Goal: Task Accomplishment & Management: Use online tool/utility

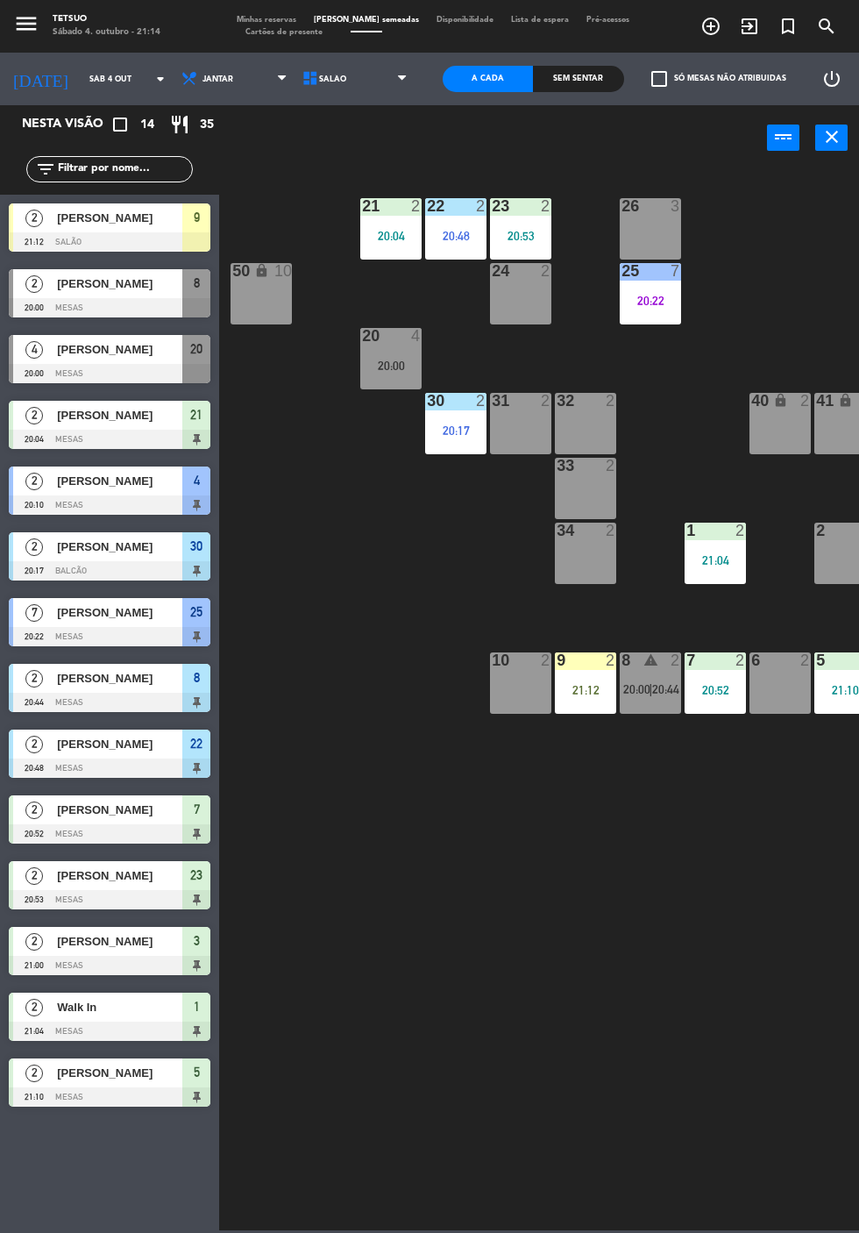
click at [588, 685] on div "21:12" at bounding box center [585, 690] width 61 height 12
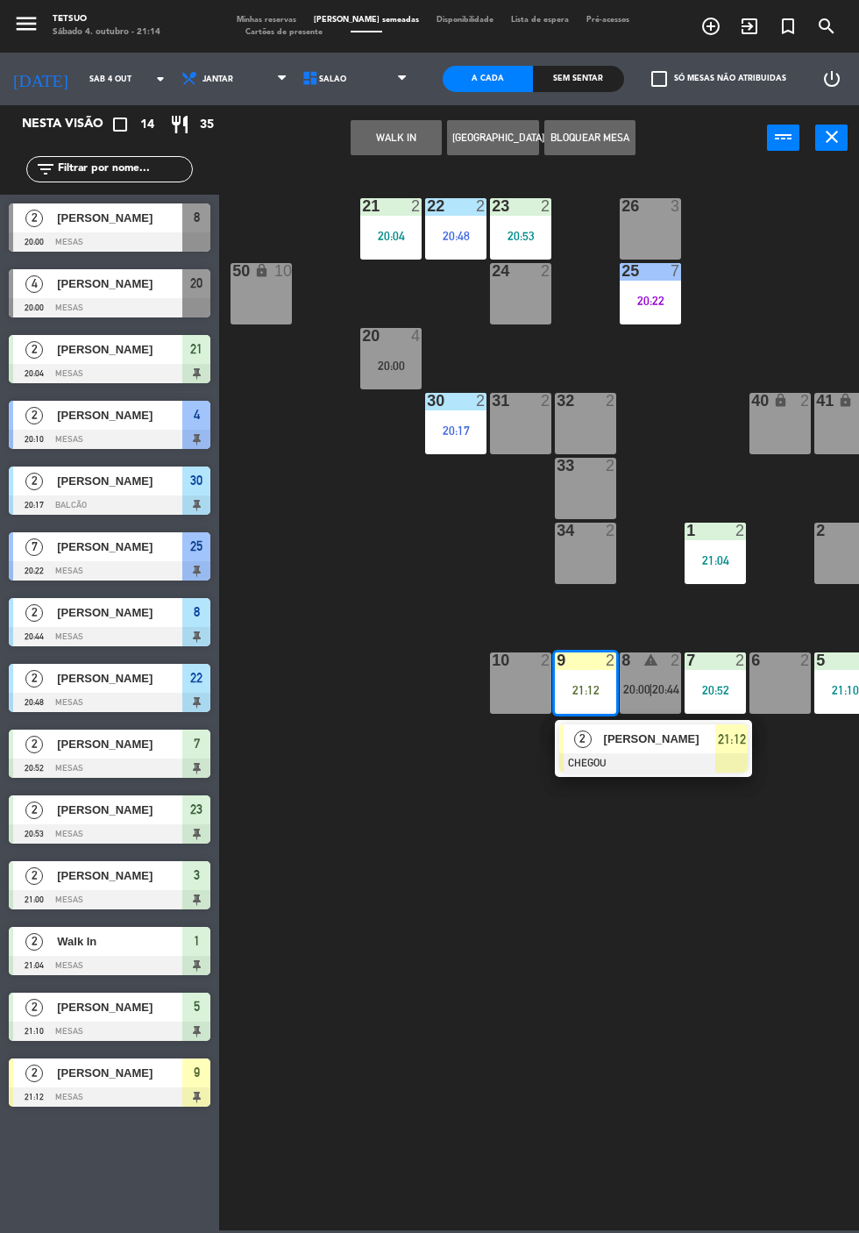
click at [621, 753] on div at bounding box center [653, 762] width 189 height 19
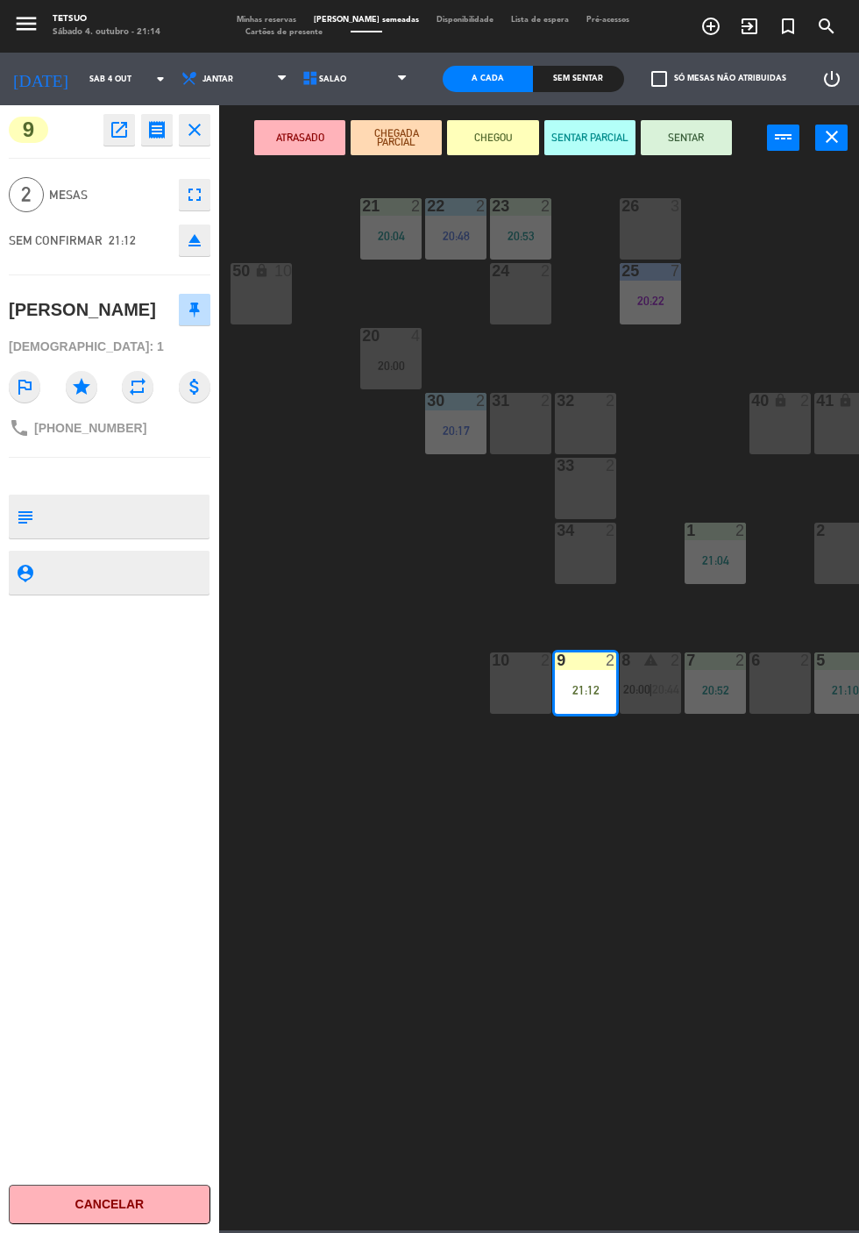
click at [721, 139] on button "SENTAR" at bounding box center [686, 137] width 91 height 35
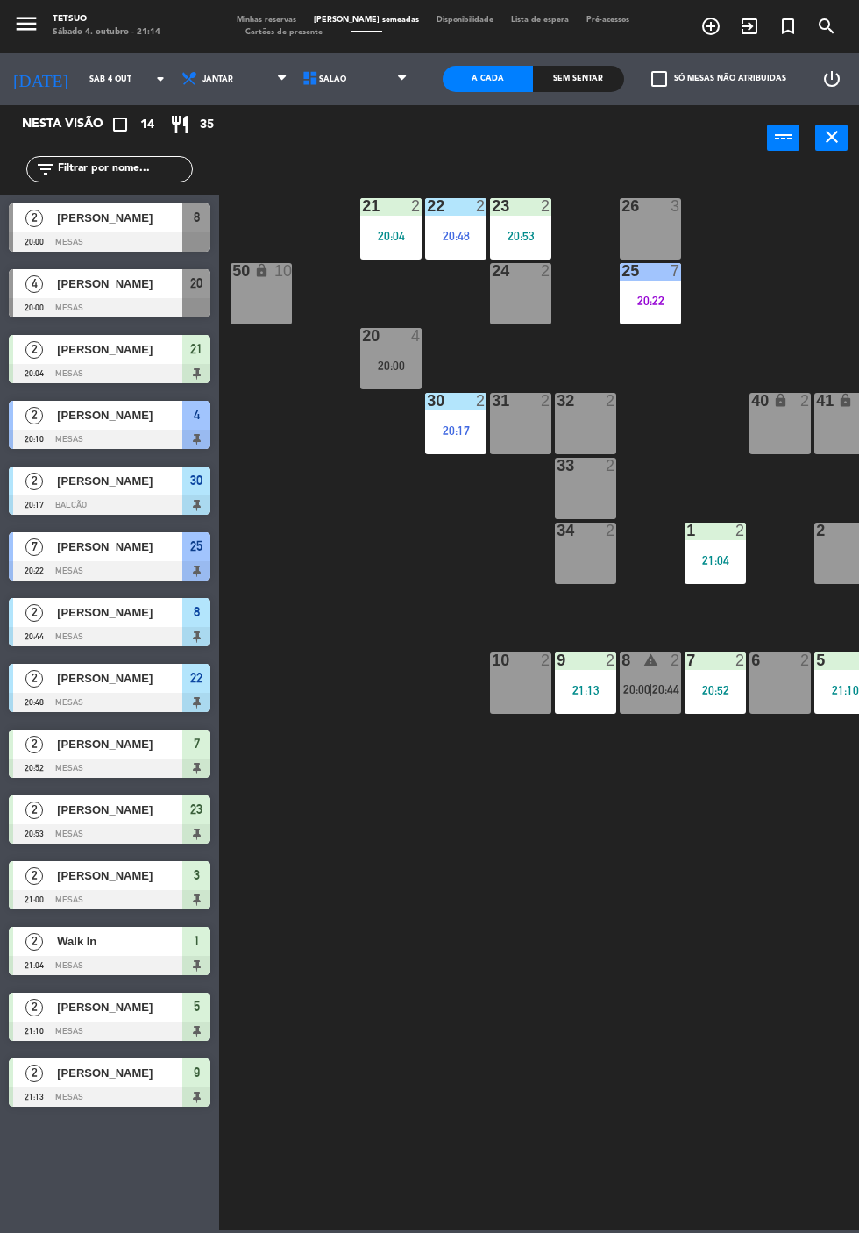
click at [466, 417] on div "30 2 20:17" at bounding box center [455, 423] width 61 height 61
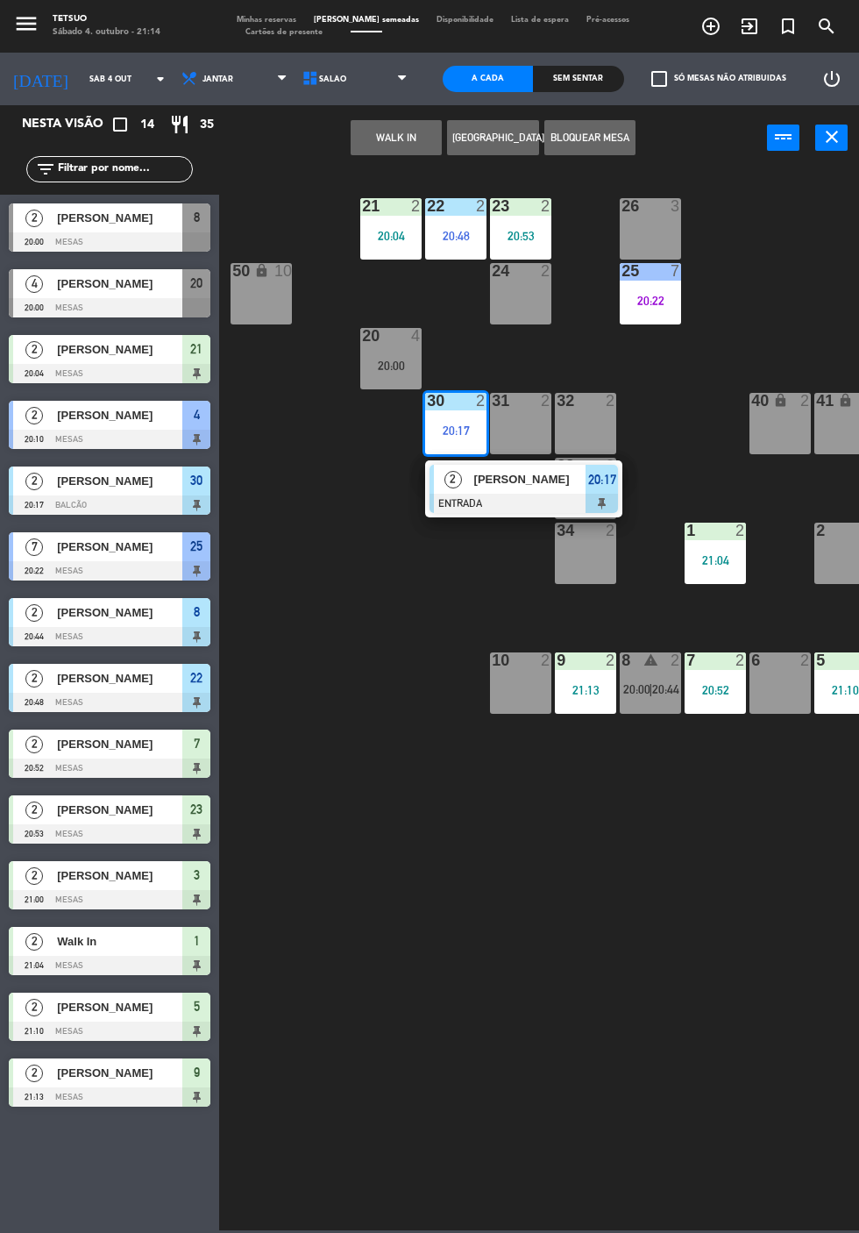
click at [565, 488] on span "[PERSON_NAME]" at bounding box center [530, 479] width 112 height 18
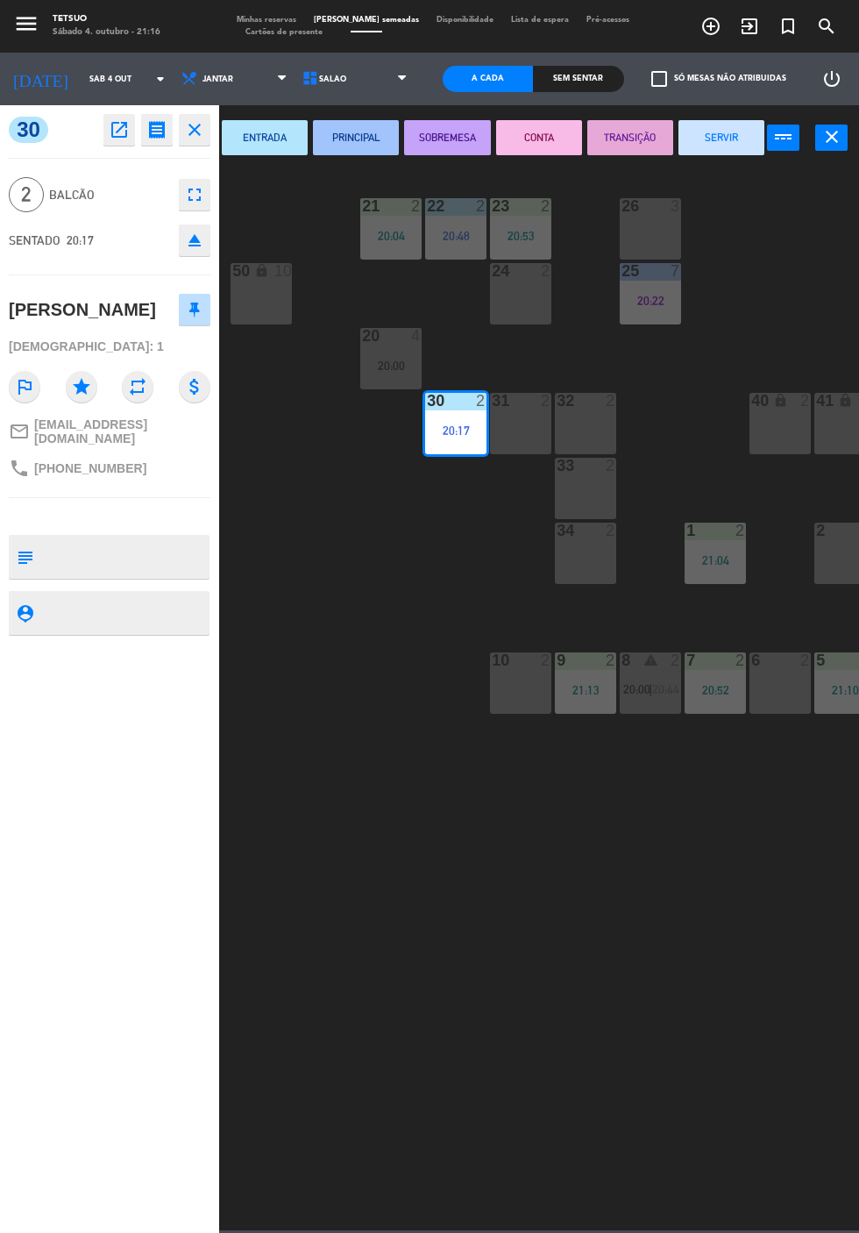
click at [593, 1013] on div "21 2 20:04 22 2 20:48 23 2 20:53 26 3 44 lock 4 24 2 25 7 20:22 43 lock 4 50 lo…" at bounding box center [543, 698] width 631 height 1063
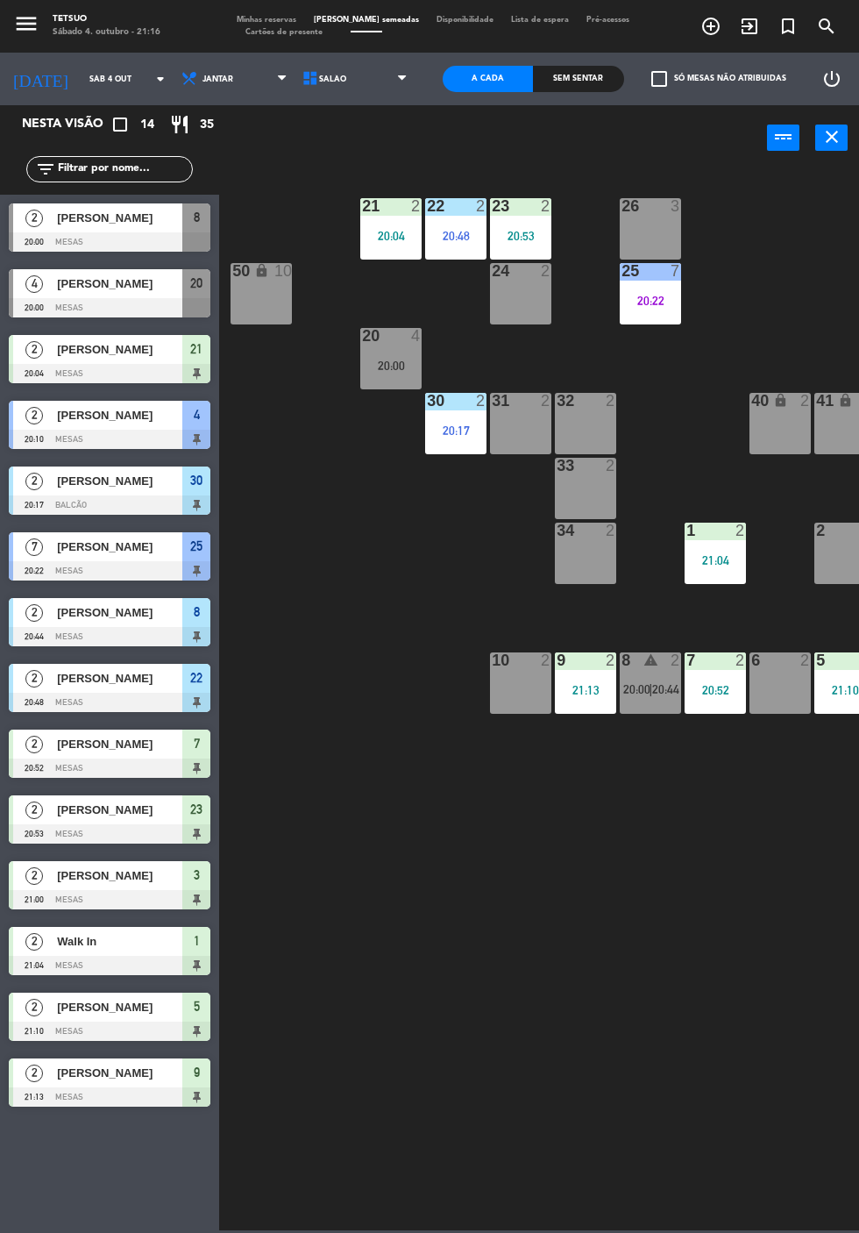
click at [102, 1086] on div "[PERSON_NAME]" at bounding box center [118, 1072] width 127 height 29
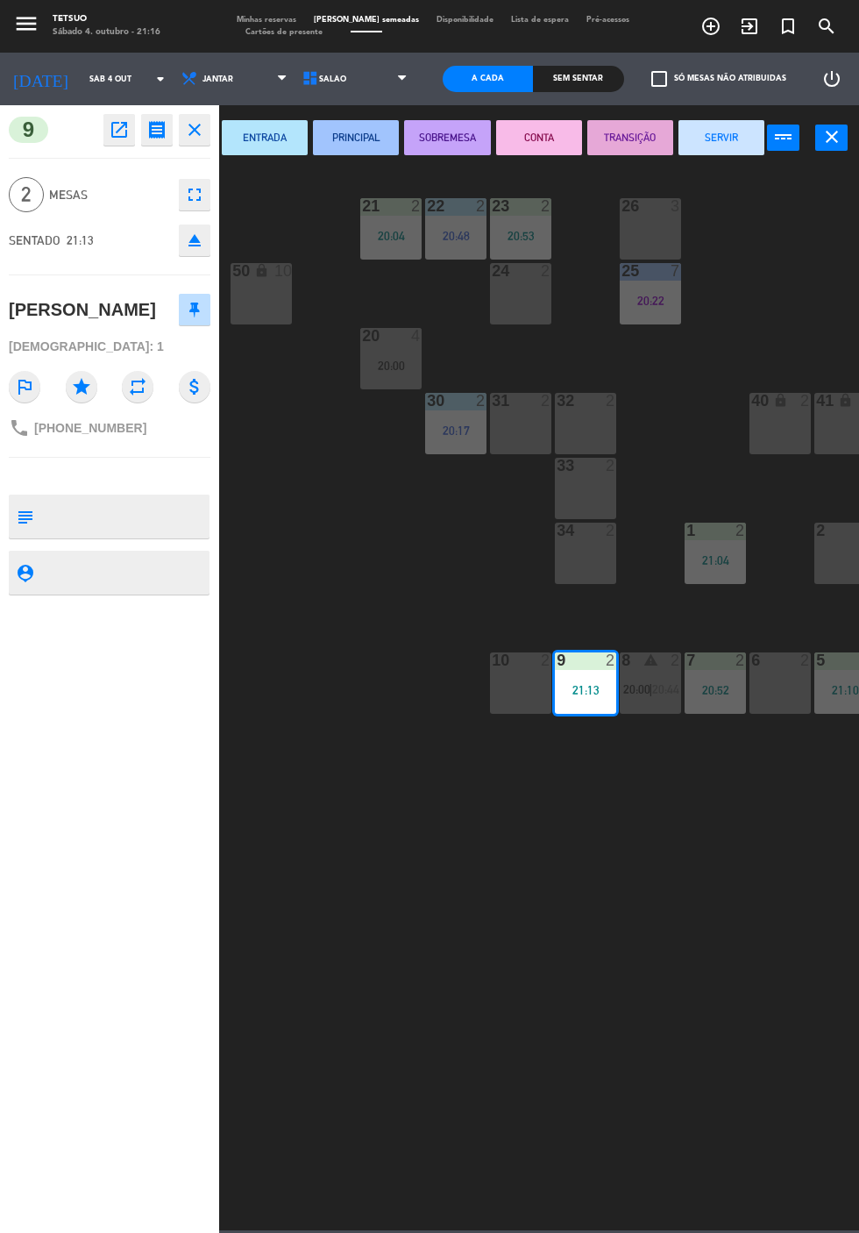
click at [308, 716] on div "21 2 20:04 22 2 20:48 23 2 20:53 26 3 44 lock 4 24 2 25 7 20:22 43 lock 4 50 lo…" at bounding box center [543, 698] width 631 height 1063
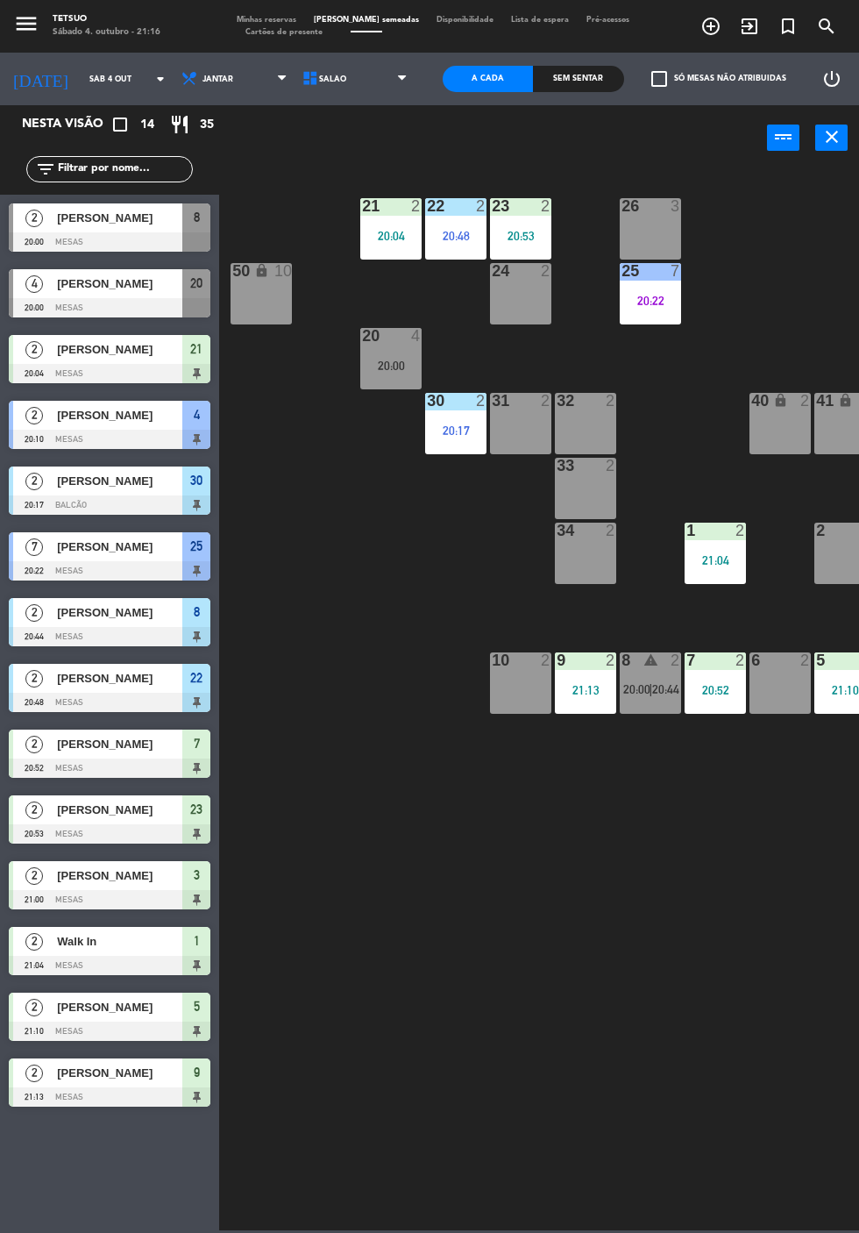
click at [101, 373] on div at bounding box center [110, 373] width 202 height 19
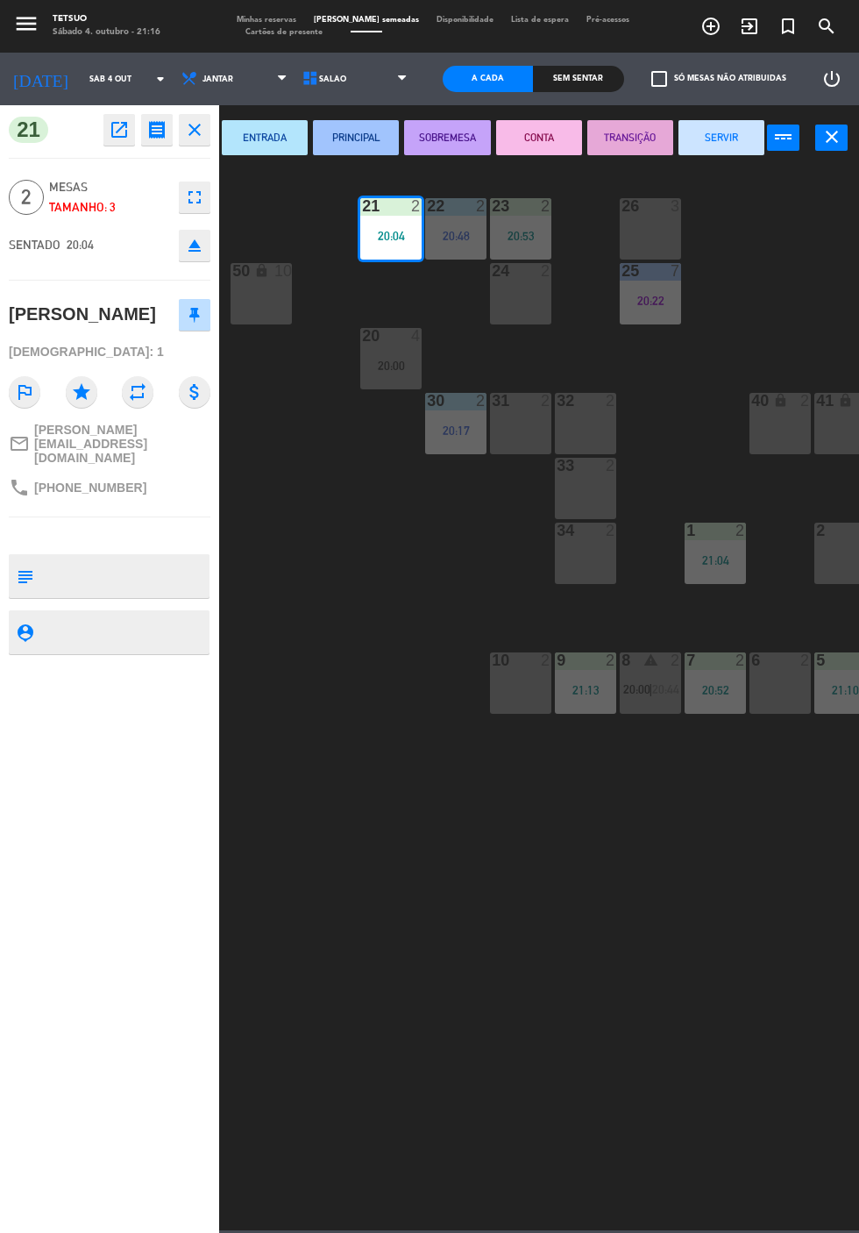
click at [730, 151] on button "SERVIR" at bounding box center [722, 137] width 86 height 35
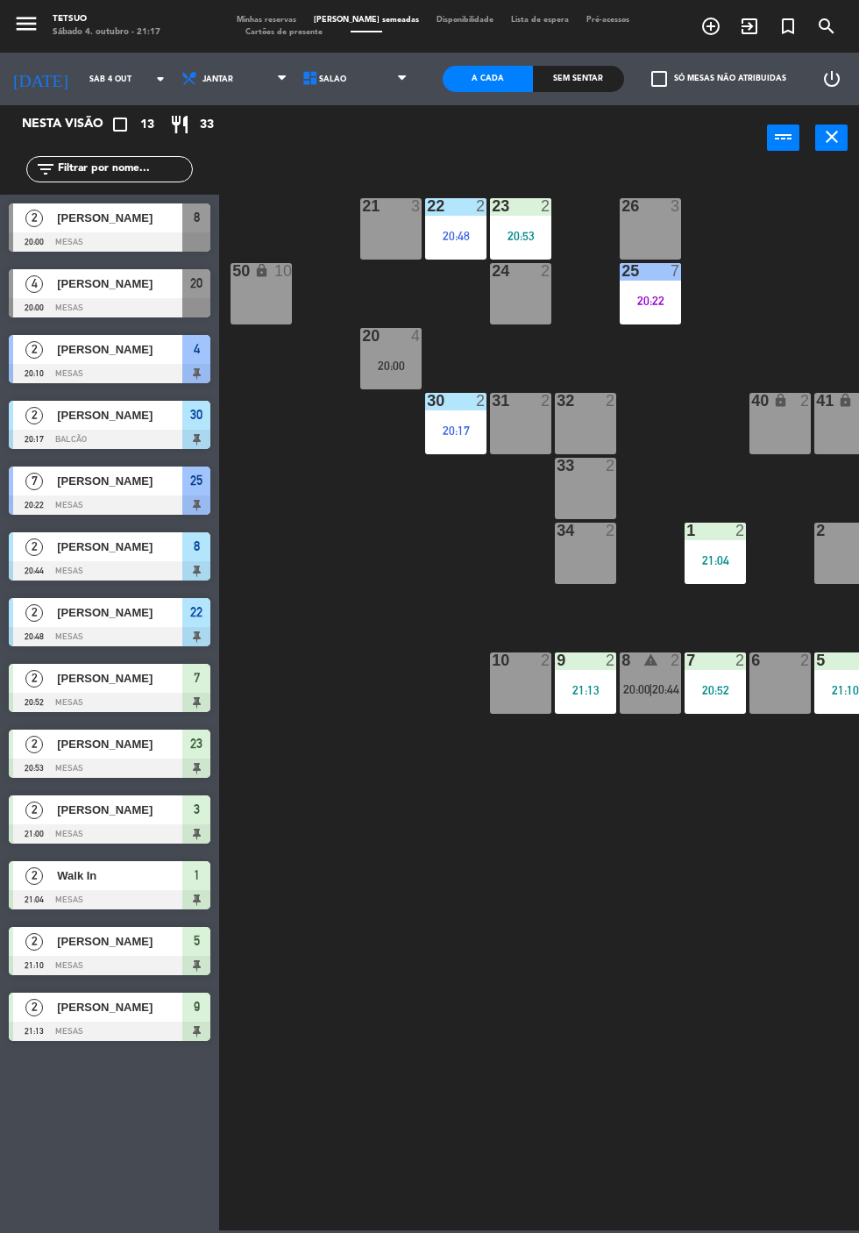
click at [133, 239] on div at bounding box center [110, 241] width 202 height 19
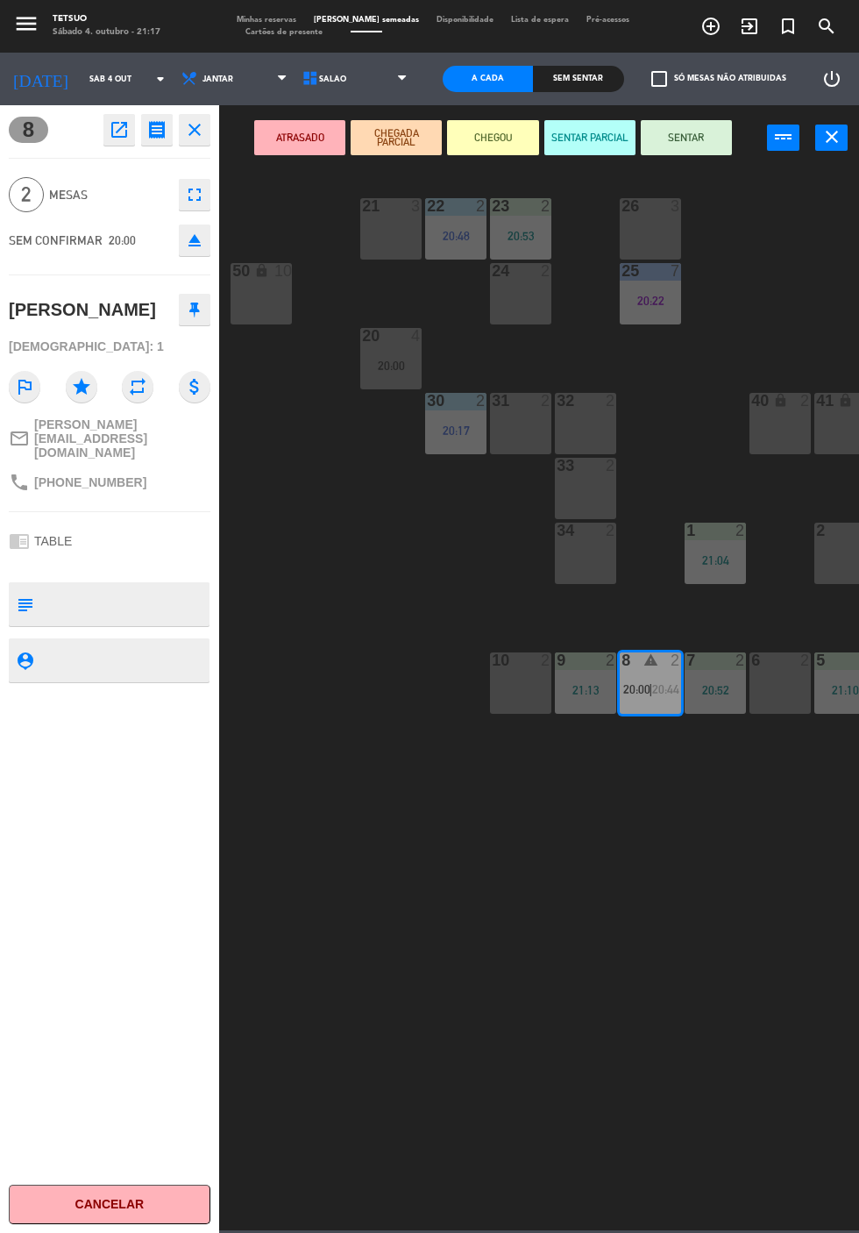
click at [118, 132] on icon "open_in_new" at bounding box center [119, 129] width 21 height 21
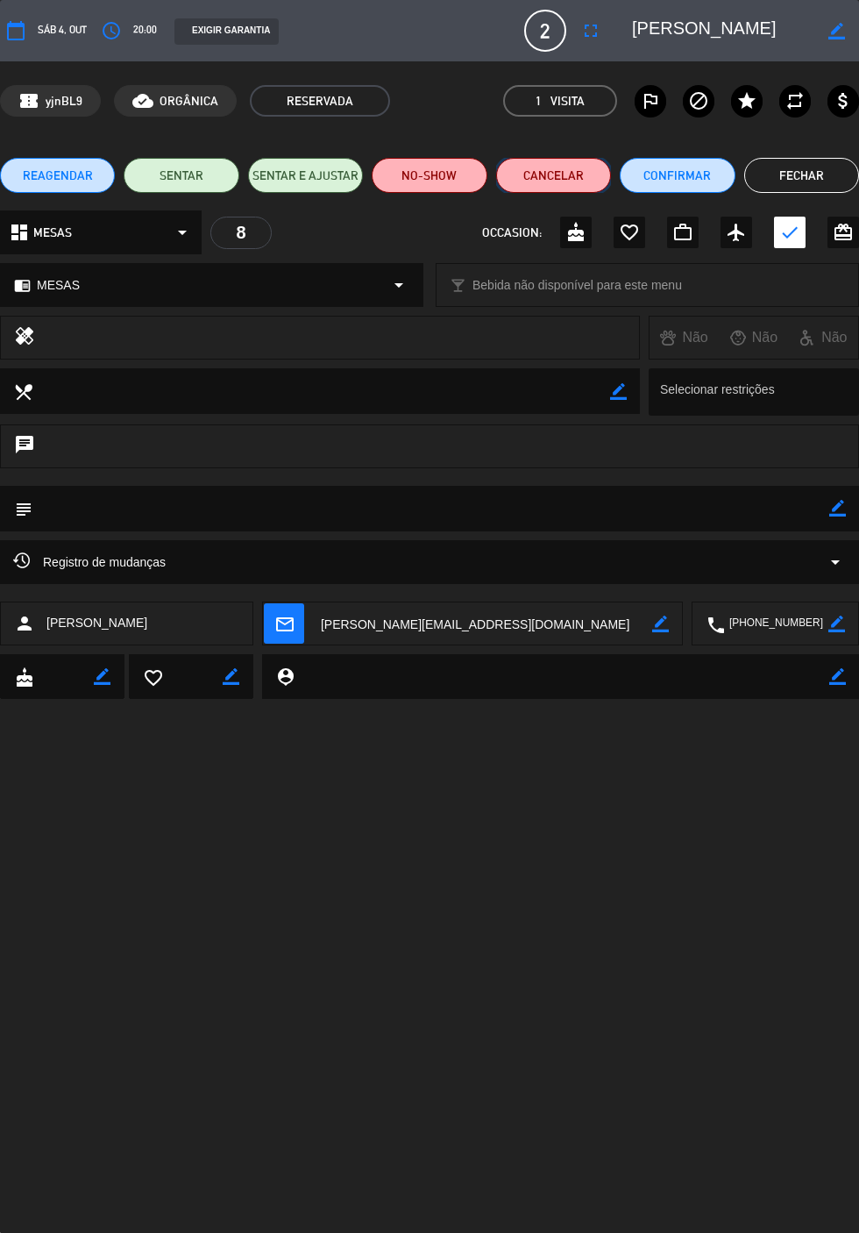
click at [554, 191] on button "Cancelar" at bounding box center [553, 175] width 115 height 35
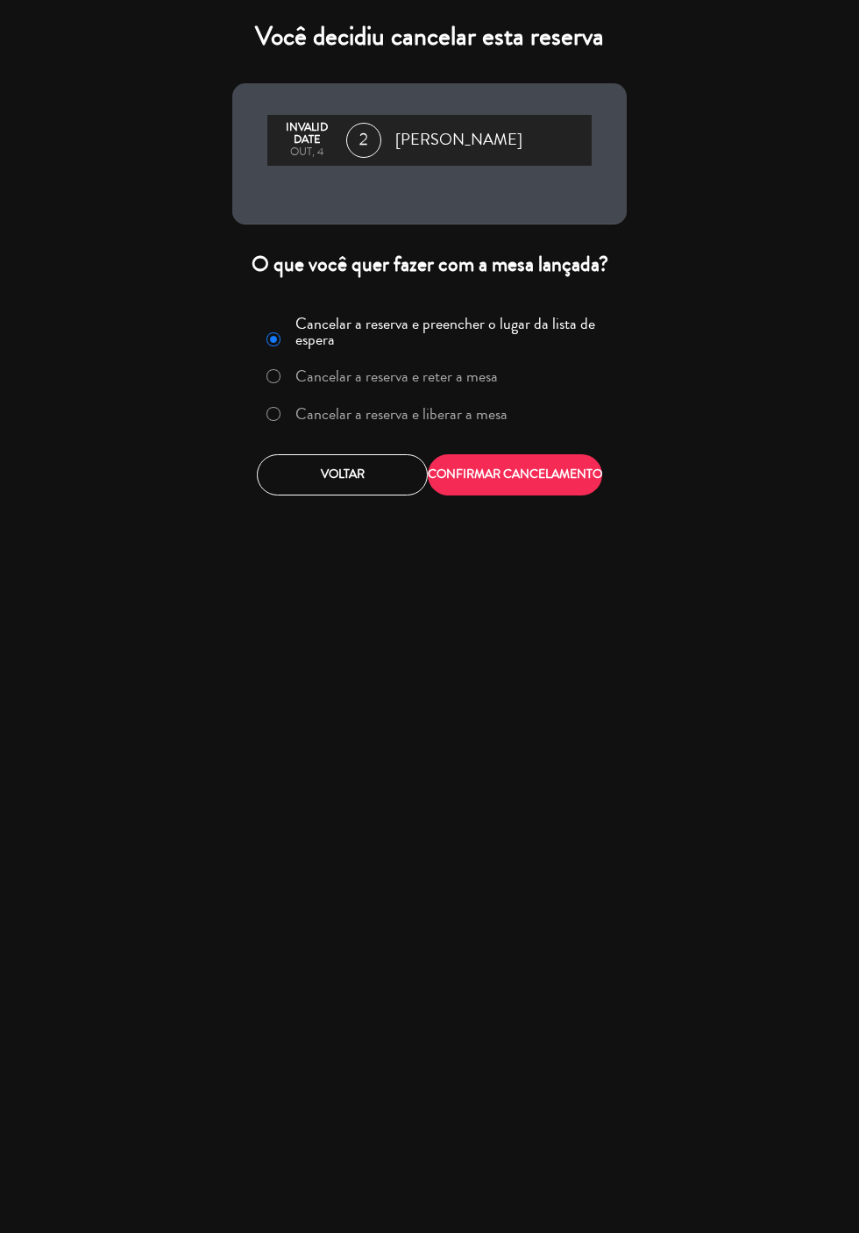
click at [274, 416] on input "Cancelar a reserva e liberar a mesa" at bounding box center [272, 412] width 11 height 11
radio input "true"
click at [545, 473] on button "CONFIRMAR CANCELAMENTO" at bounding box center [515, 474] width 174 height 41
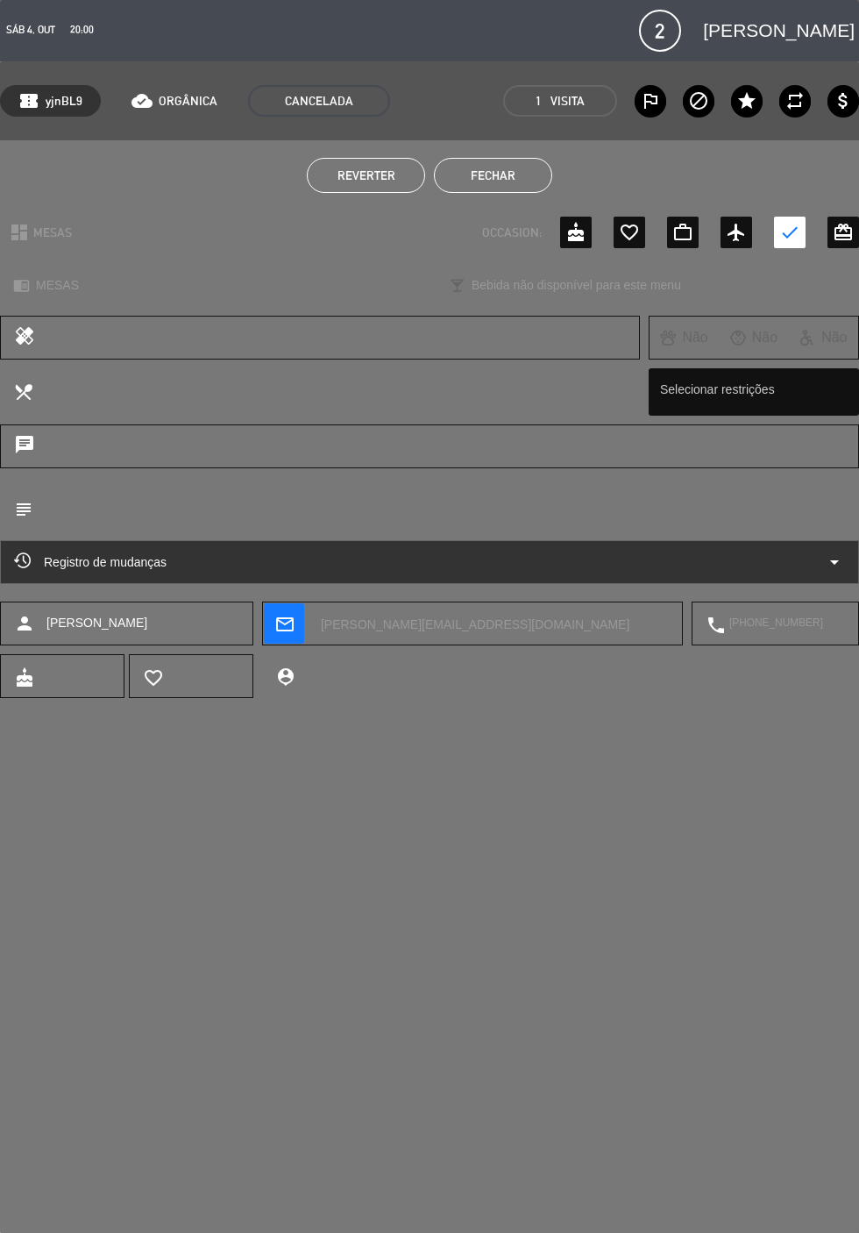
click at [473, 182] on button "Fechar" at bounding box center [493, 175] width 118 height 35
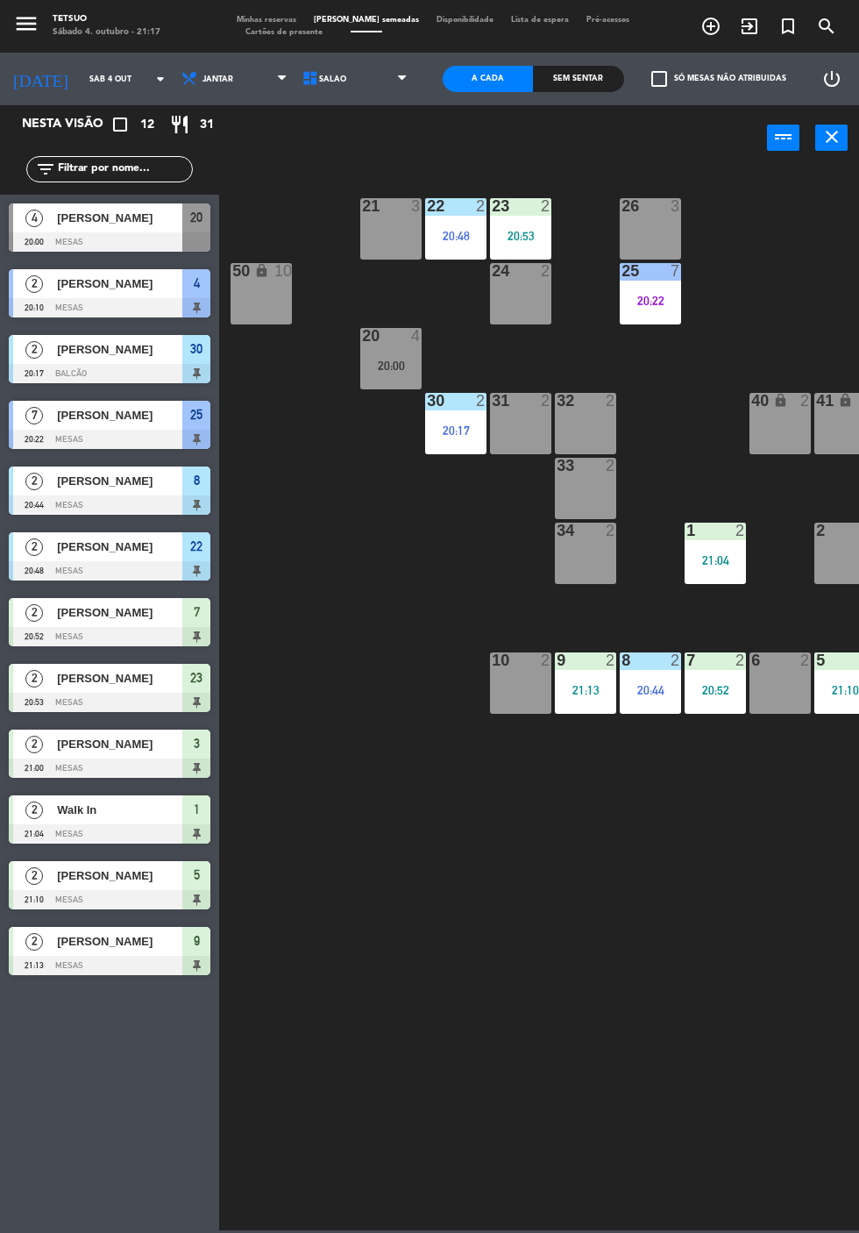
click at [117, 226] on span "[PERSON_NAME]" at bounding box center [119, 218] width 125 height 18
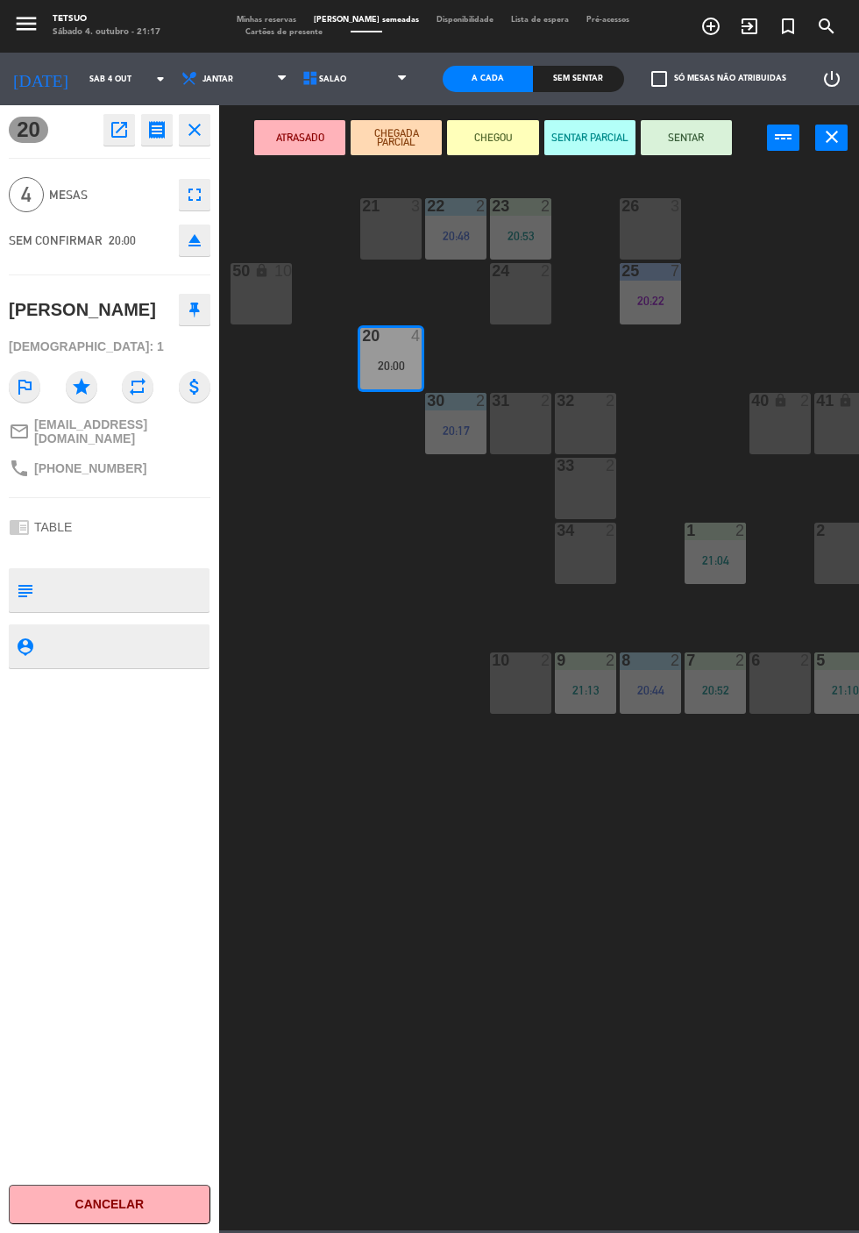
click at [125, 137] on icon "open_in_new" at bounding box center [119, 129] width 21 height 21
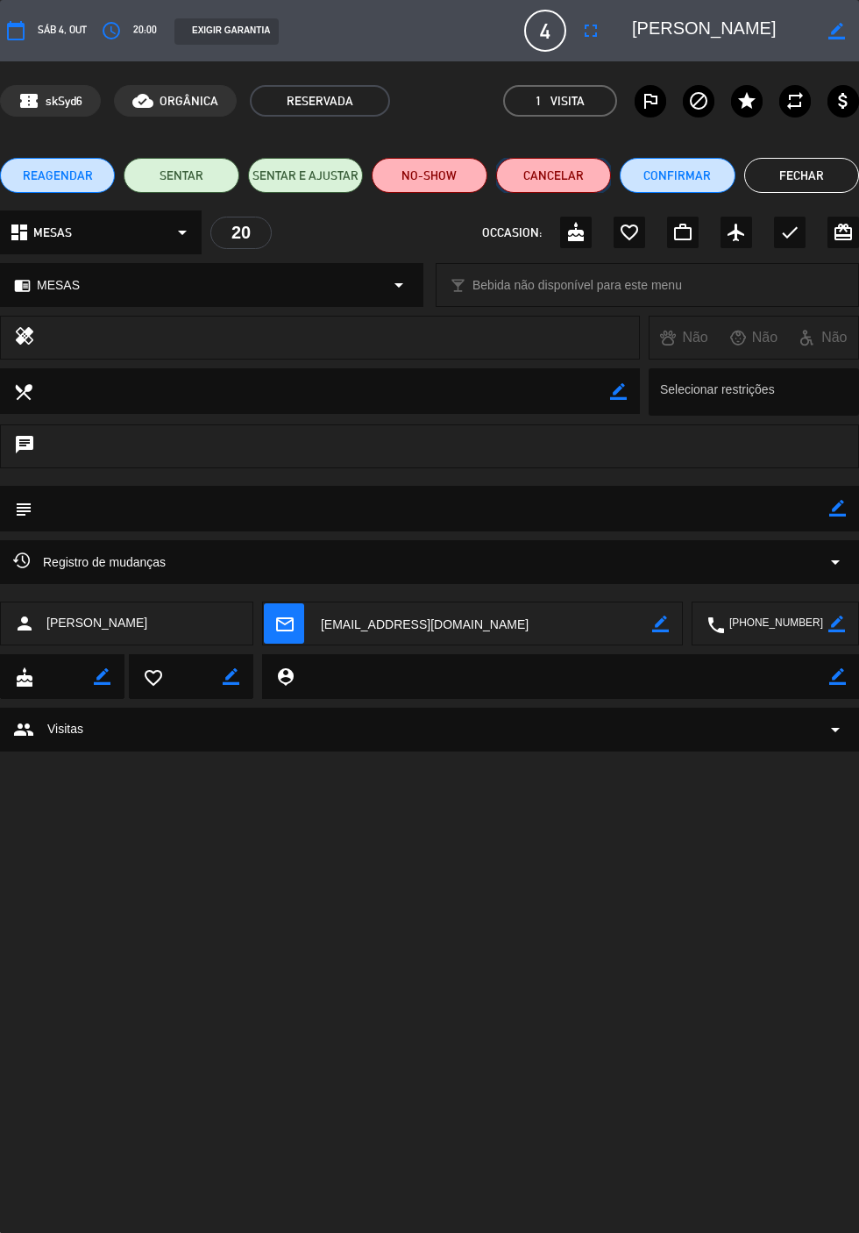
click at [561, 182] on button "Cancelar" at bounding box center [553, 175] width 115 height 35
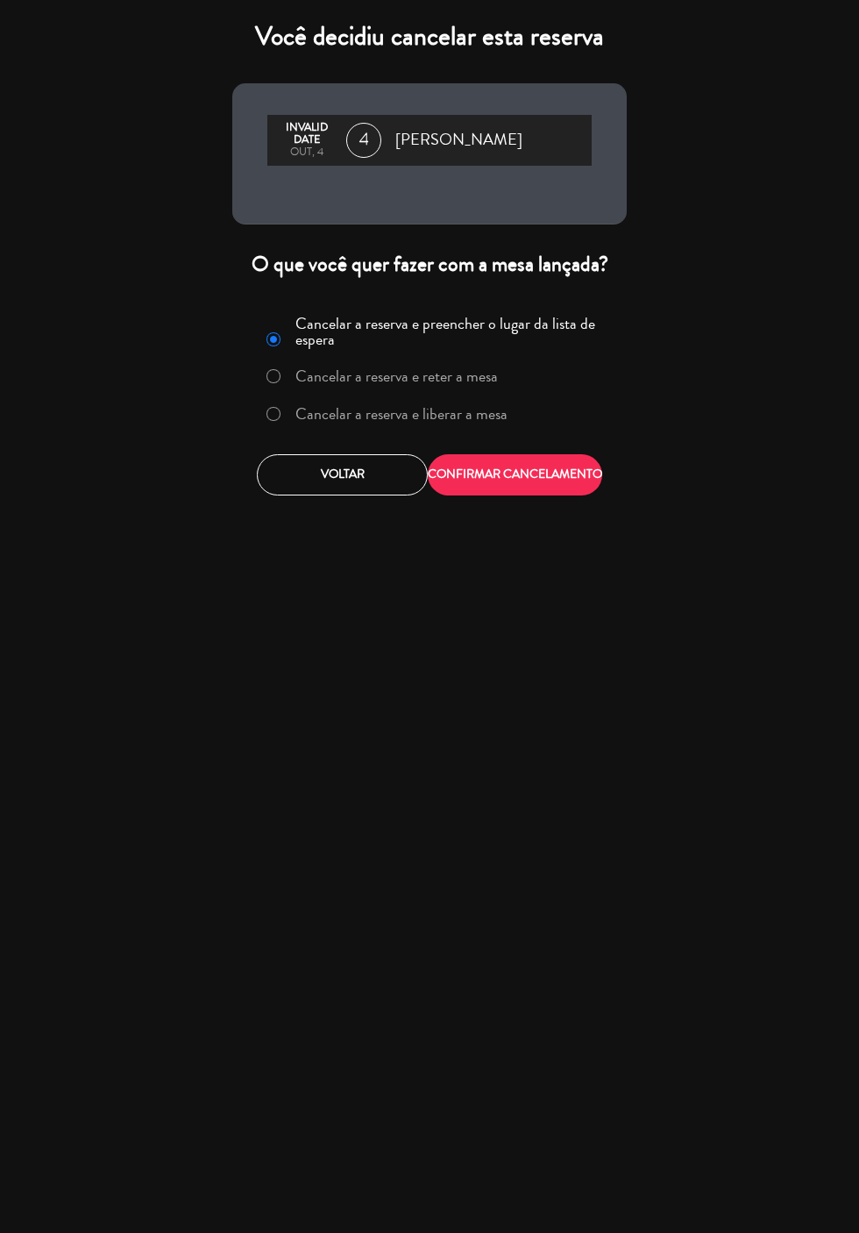
click at [402, 416] on label "Cancelar a reserva e liberar a mesa" at bounding box center [401, 414] width 212 height 16
click at [532, 482] on button "CONFIRMAR CANCELAMENTO" at bounding box center [515, 474] width 174 height 41
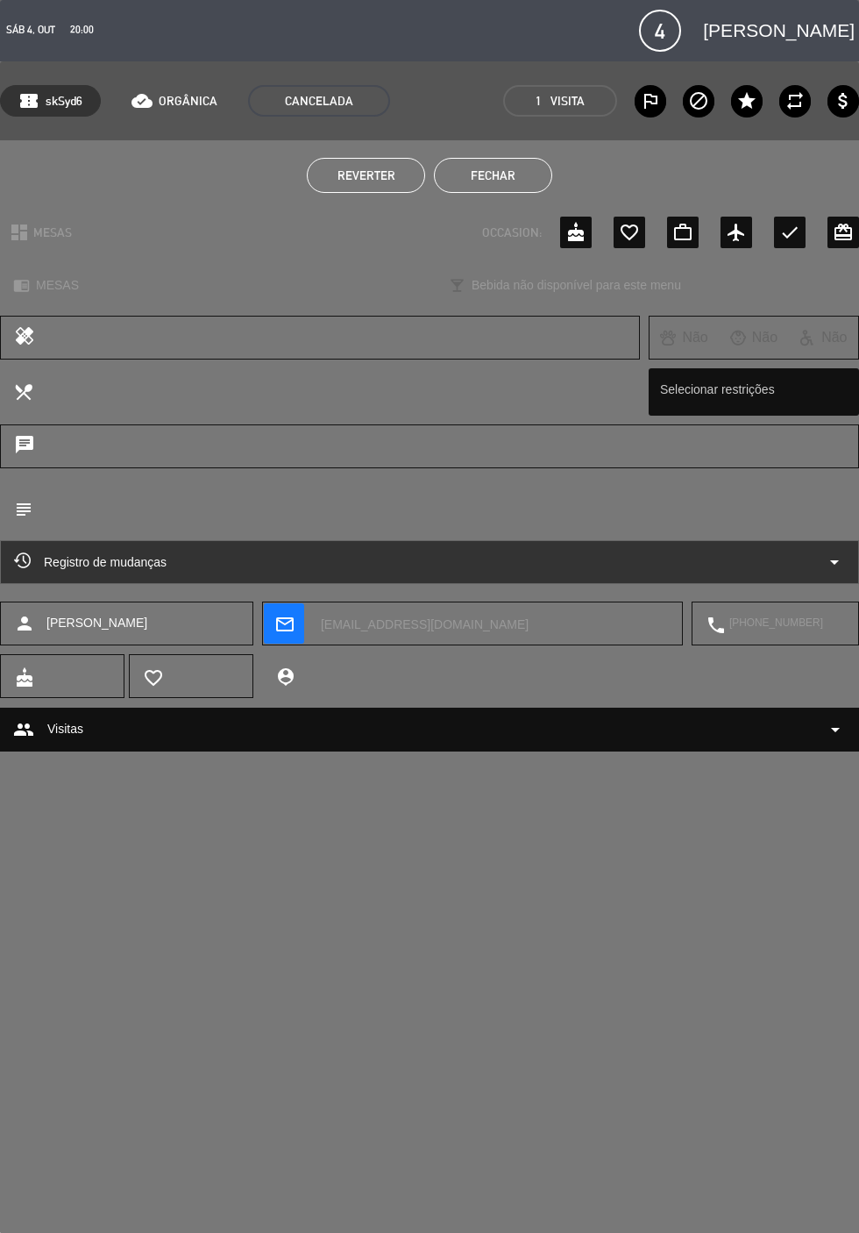
click at [511, 175] on button "Fechar" at bounding box center [493, 175] width 118 height 35
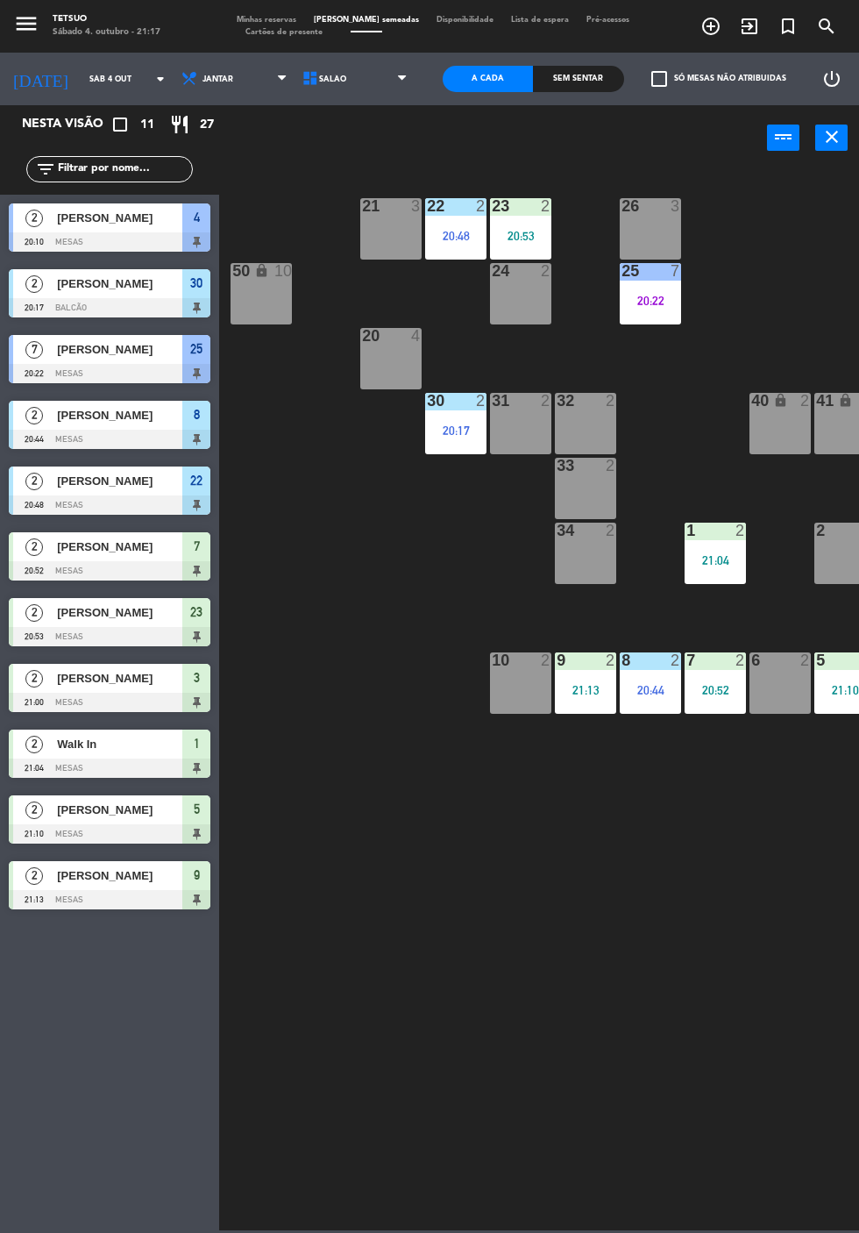
click at [565, 891] on div "21 3 22 2 20:48 23 2 20:53 26 3 44 lock 4 24 2 25 7 20:22 43 lock 4 50 lock 10 …" at bounding box center [543, 698] width 631 height 1063
click at [109, 303] on div at bounding box center [110, 307] width 202 height 19
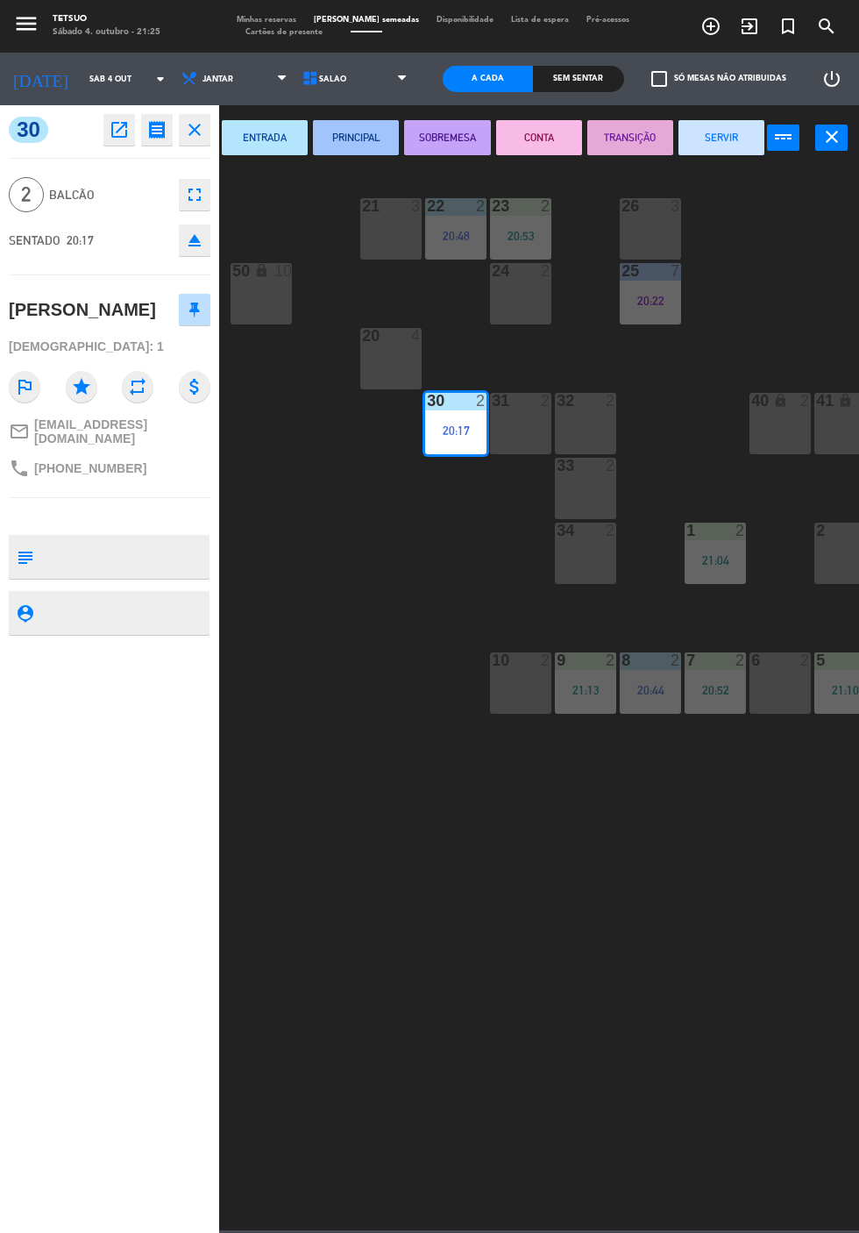
click at [730, 149] on button "SERVIR" at bounding box center [722, 137] width 86 height 35
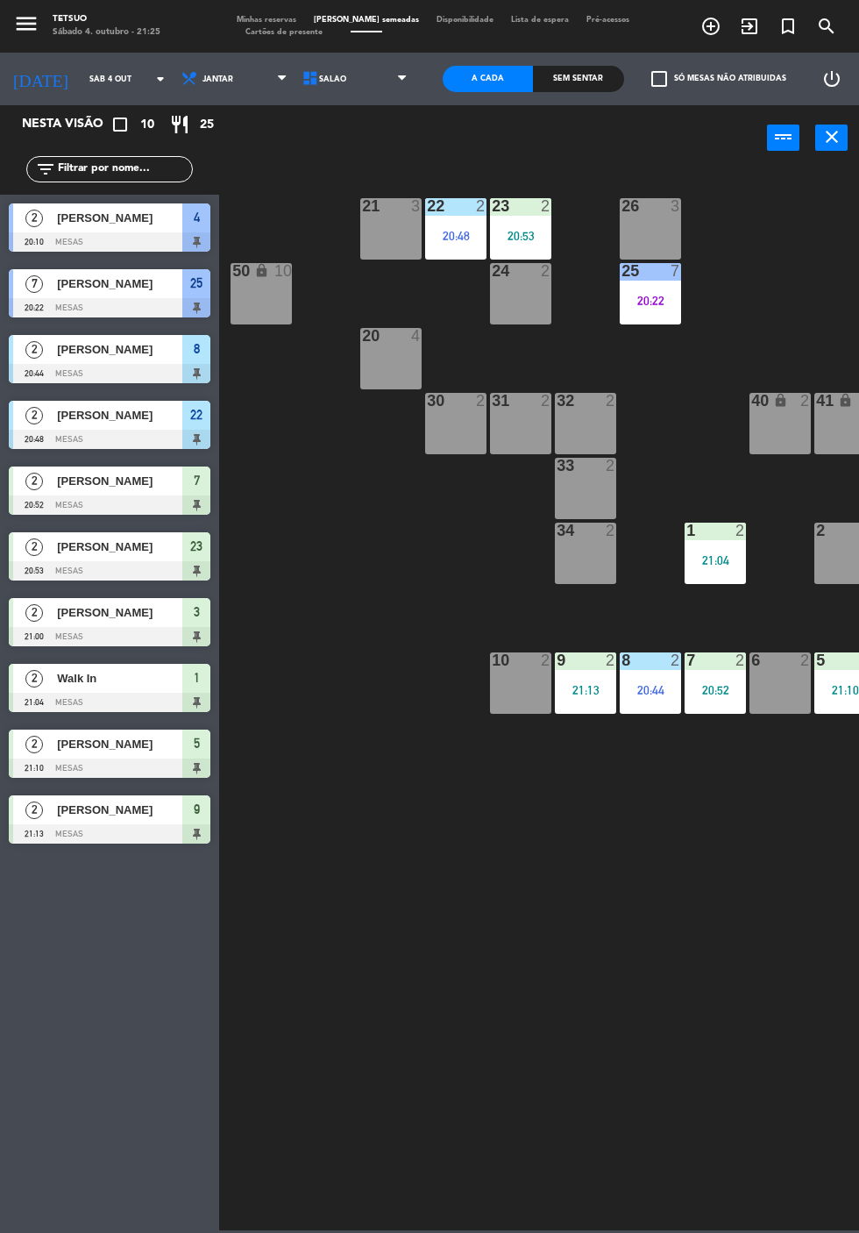
click at [579, 915] on div "21 3 22 2 20:48 23 2 20:53 26 3 44 lock 4 24 2 25 7 20:22 43 lock 4 50 lock 10 …" at bounding box center [543, 698] width 631 height 1063
click at [11, 411] on div at bounding box center [11, 425] width 4 height 48
click at [331, 675] on div "21 3 22 2 20:48 23 2 20:53 26 3 44 lock 4 24 2 25 7 20:22 43 lock 4 50 lock 10 …" at bounding box center [543, 698] width 631 height 1063
click at [278, 737] on div "21 3 22 2 20:48 23 2 20:53 26 3 44 lock 4 24 2 25 7 20:22 43 lock 4 50 lock 10 …" at bounding box center [543, 698] width 631 height 1063
click at [279, 750] on div "21 3 22 2 20:48 23 2 20:53 26 3 44 lock 4 24 2 25 7 20:22 43 lock 4 50 lock 10 …" at bounding box center [543, 698] width 631 height 1063
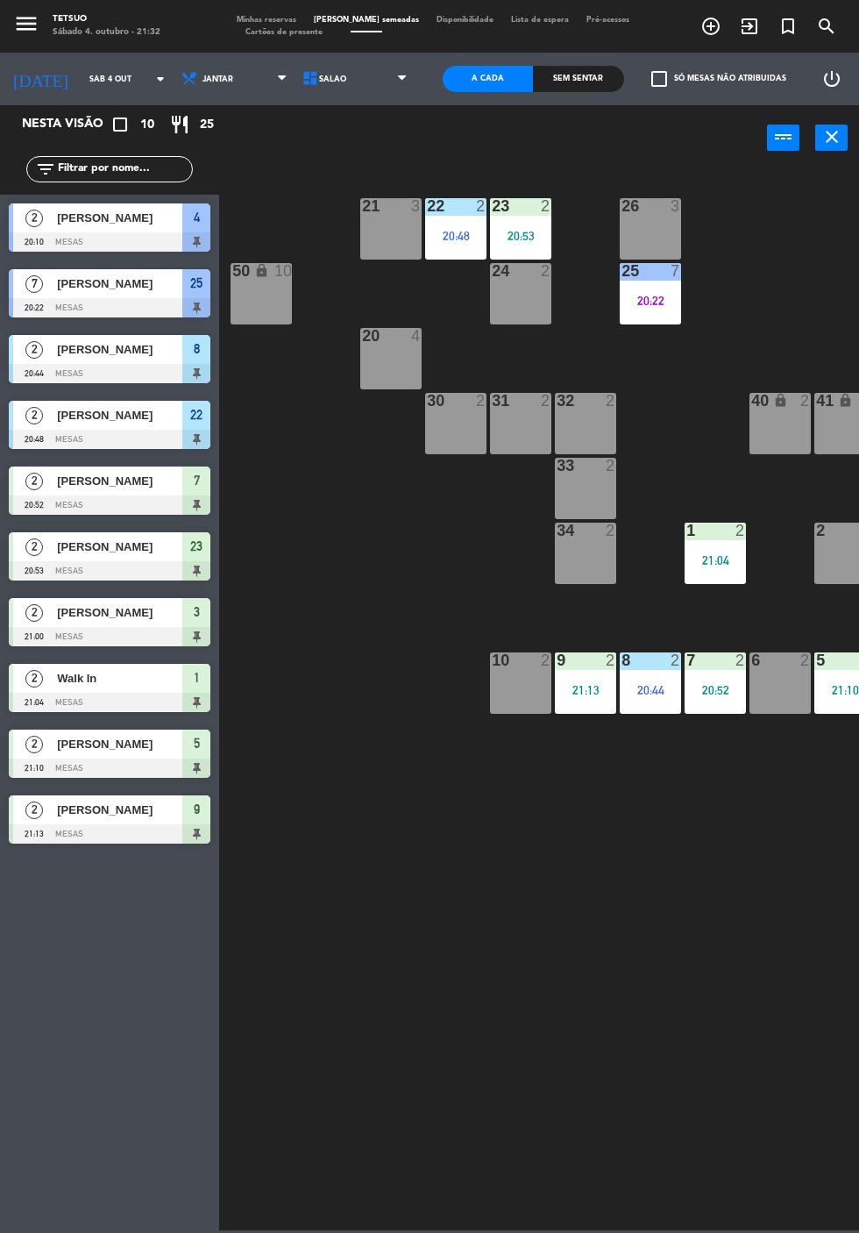
click at [756, 34] on icon "exit_to_app" at bounding box center [749, 26] width 21 height 21
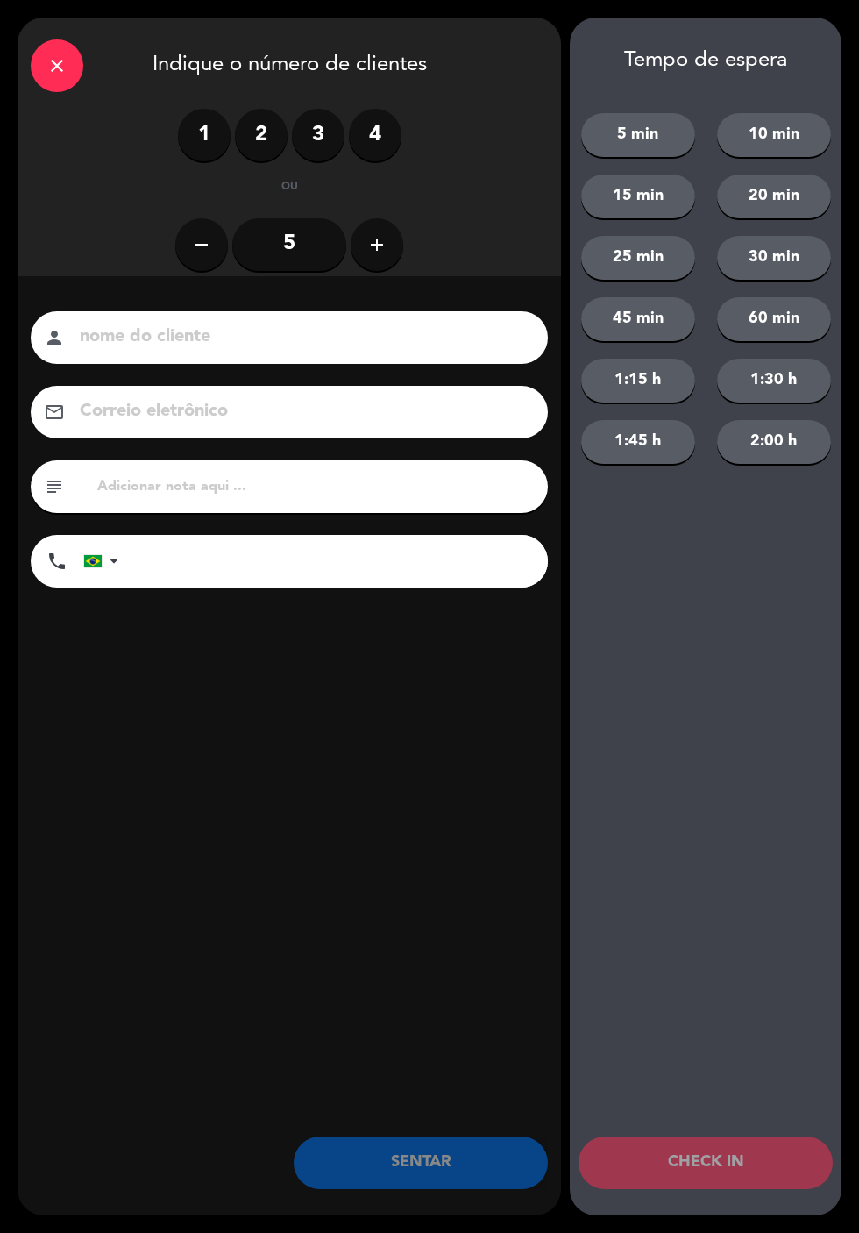
click at [256, 142] on label "2" at bounding box center [261, 135] width 53 height 53
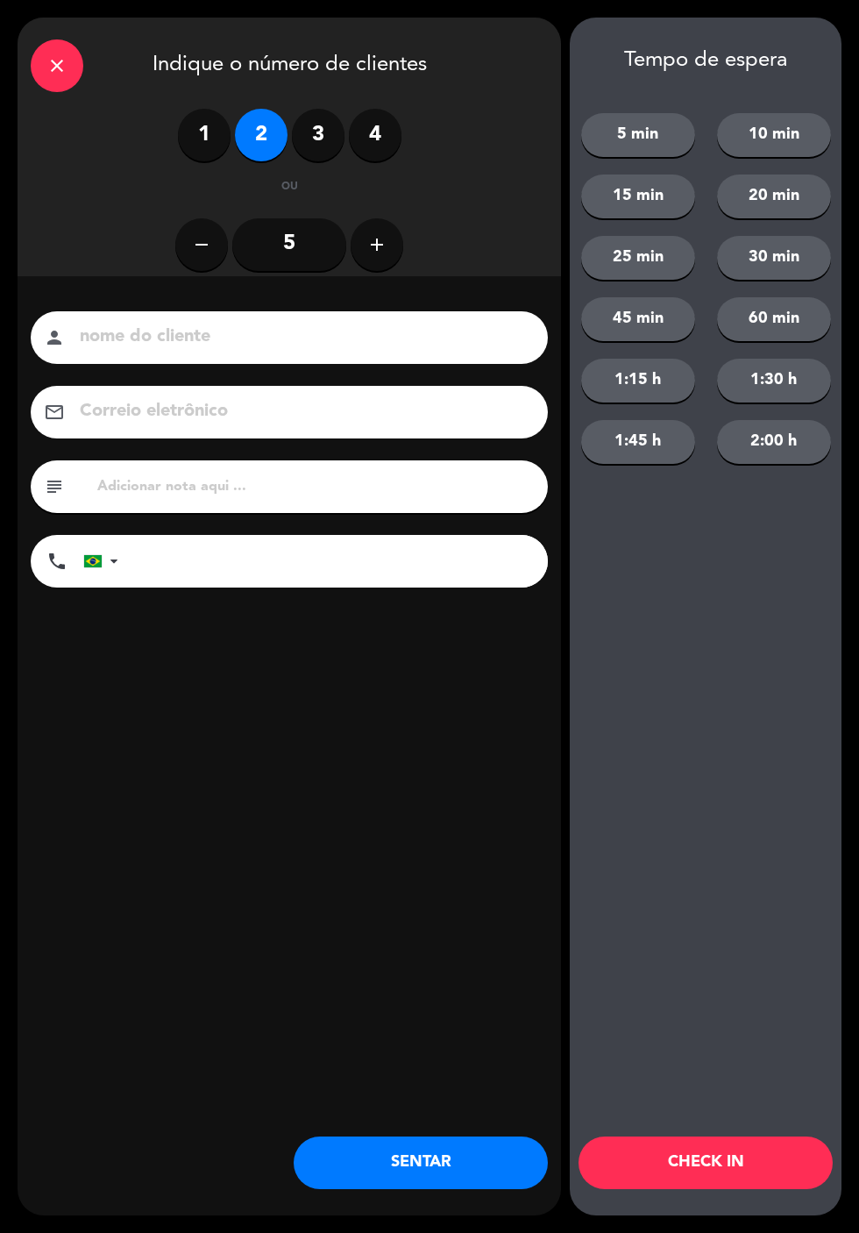
click at [379, 345] on input at bounding box center [301, 337] width 447 height 31
click at [379, 326] on input at bounding box center [301, 337] width 447 height 31
click at [317, 327] on input at bounding box center [301, 337] width 447 height 31
click at [264, 561] on input "tel" at bounding box center [342, 561] width 412 height 53
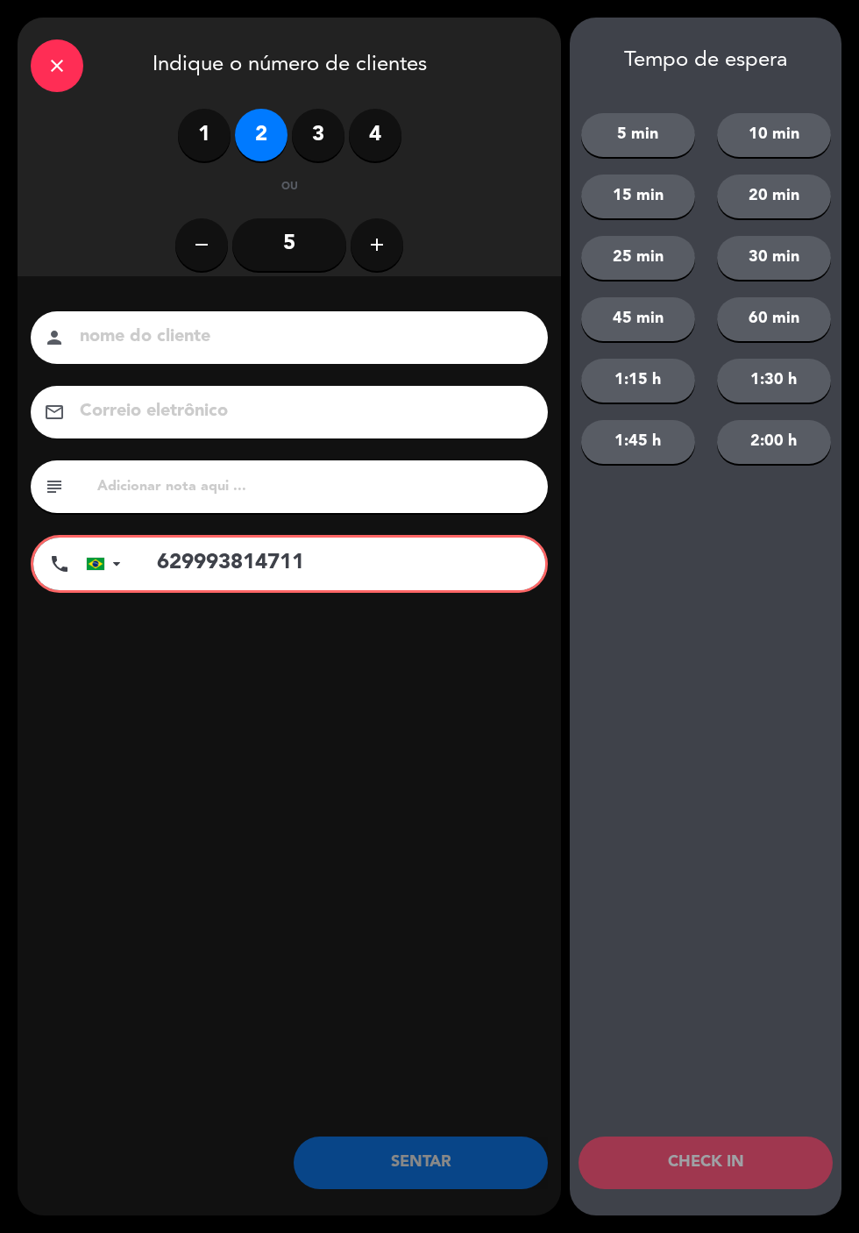
type input "629993814711"
click at [309, 344] on input at bounding box center [301, 337] width 447 height 31
click at [191, 569] on input "629993814711" at bounding box center [342, 563] width 407 height 53
click at [297, 333] on input at bounding box center [301, 337] width 447 height 31
type input "[PERSON_NAME]"
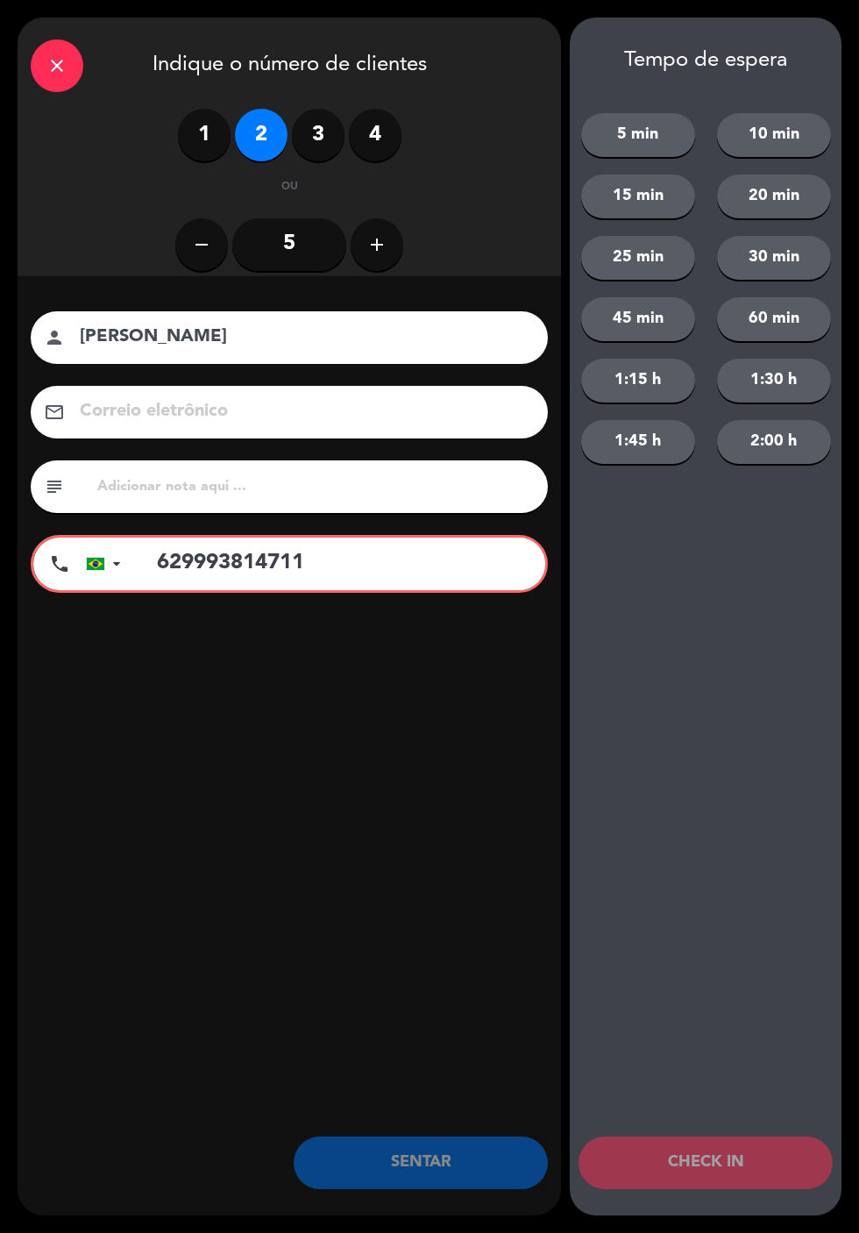
click at [355, 412] on input at bounding box center [301, 411] width 447 height 31
click at [406, 403] on input at bounding box center [301, 411] width 447 height 31
click at [361, 412] on input at bounding box center [301, 411] width 447 height 31
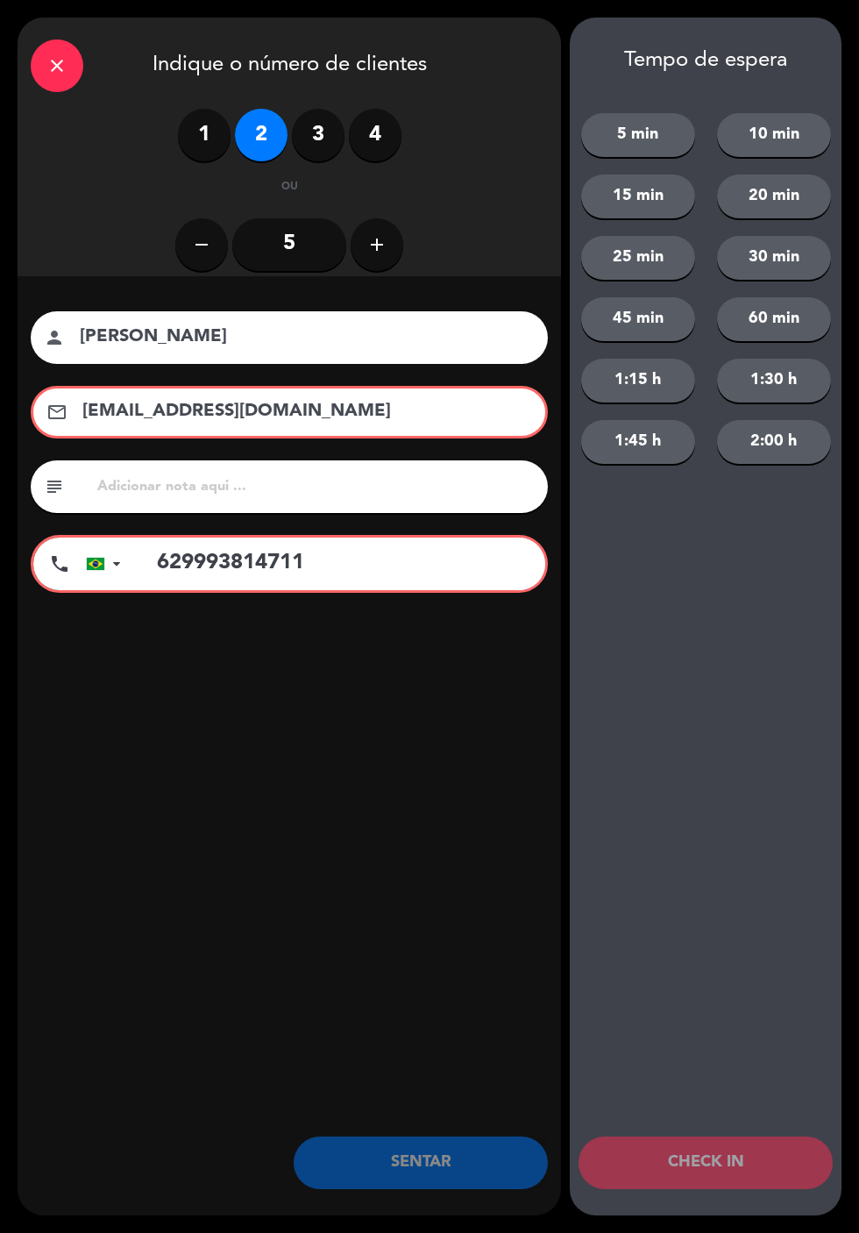
click at [137, 419] on input "[EMAIL_ADDRESS][DOMAIN_NAME]" at bounding box center [302, 411] width 442 height 31
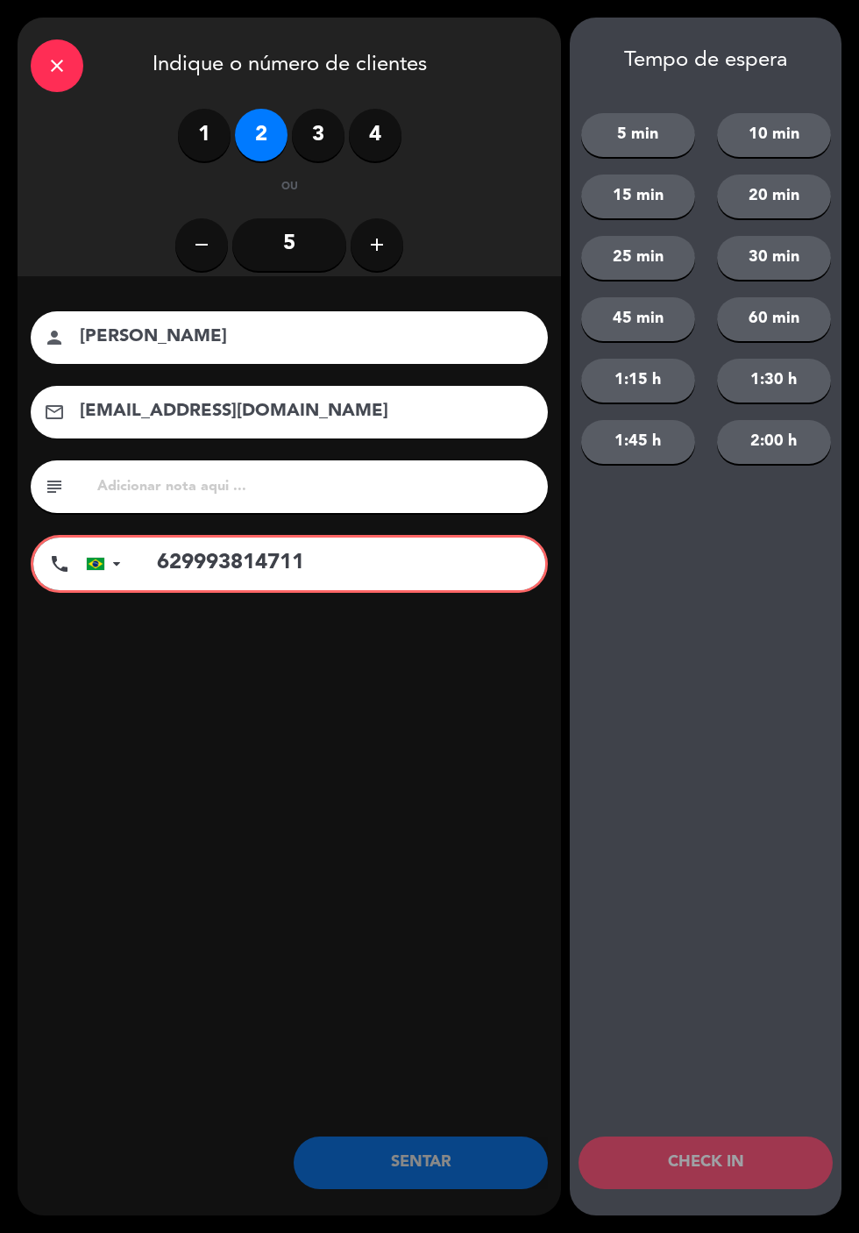
click at [423, 424] on input "[EMAIL_ADDRESS][DOMAIN_NAME]" at bounding box center [301, 411] width 447 height 31
click at [210, 414] on input "[EMAIL_ADDRESS][DOMAIN_NAME]" at bounding box center [301, 411] width 447 height 31
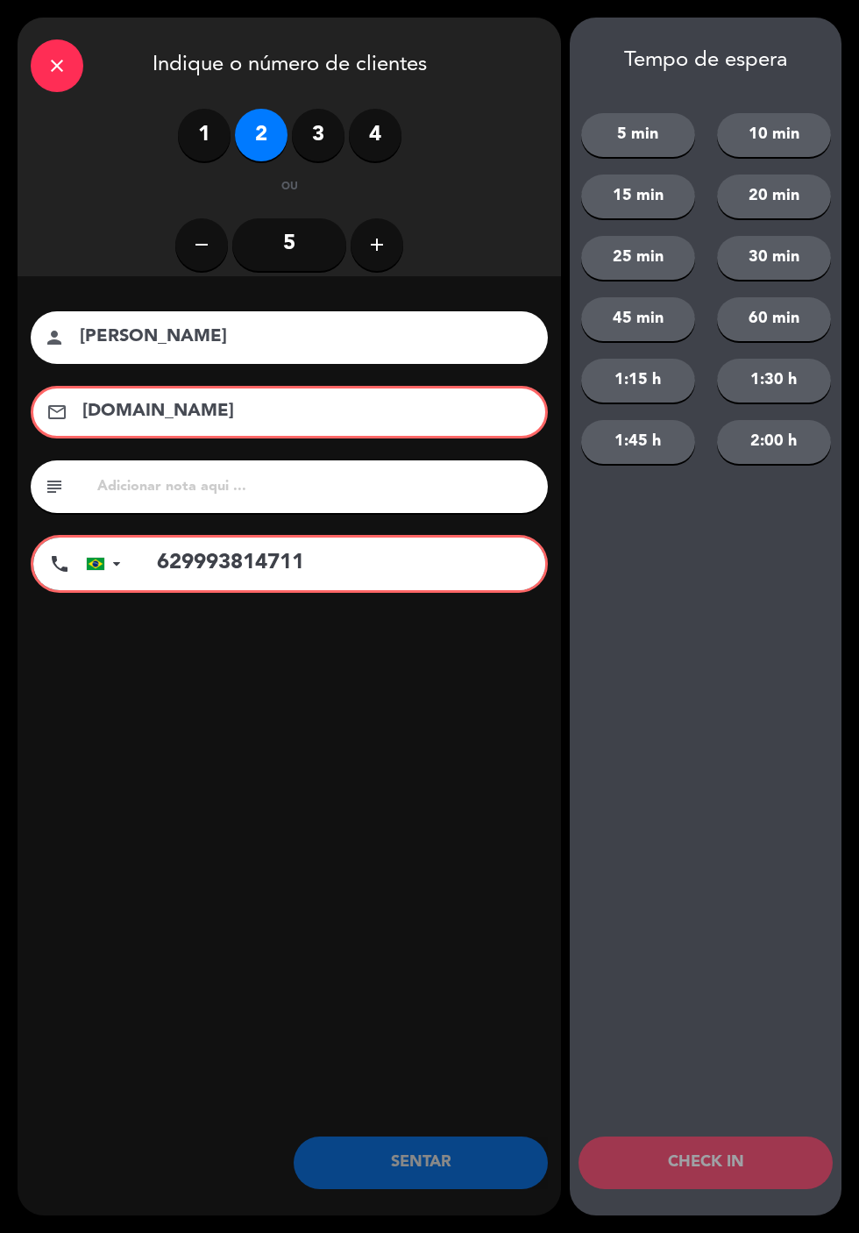
type input "[DOMAIN_NAME]"
click at [355, 344] on input "[PERSON_NAME]" at bounding box center [301, 337] width 447 height 31
click at [230, 570] on input "629993814711" at bounding box center [342, 563] width 407 height 53
click at [217, 570] on input "[CREDIT_CARD_NUMBER]" at bounding box center [342, 563] width 407 height 53
click at [226, 572] on input "[CREDIT_CARD_NUMBER]" at bounding box center [342, 563] width 407 height 53
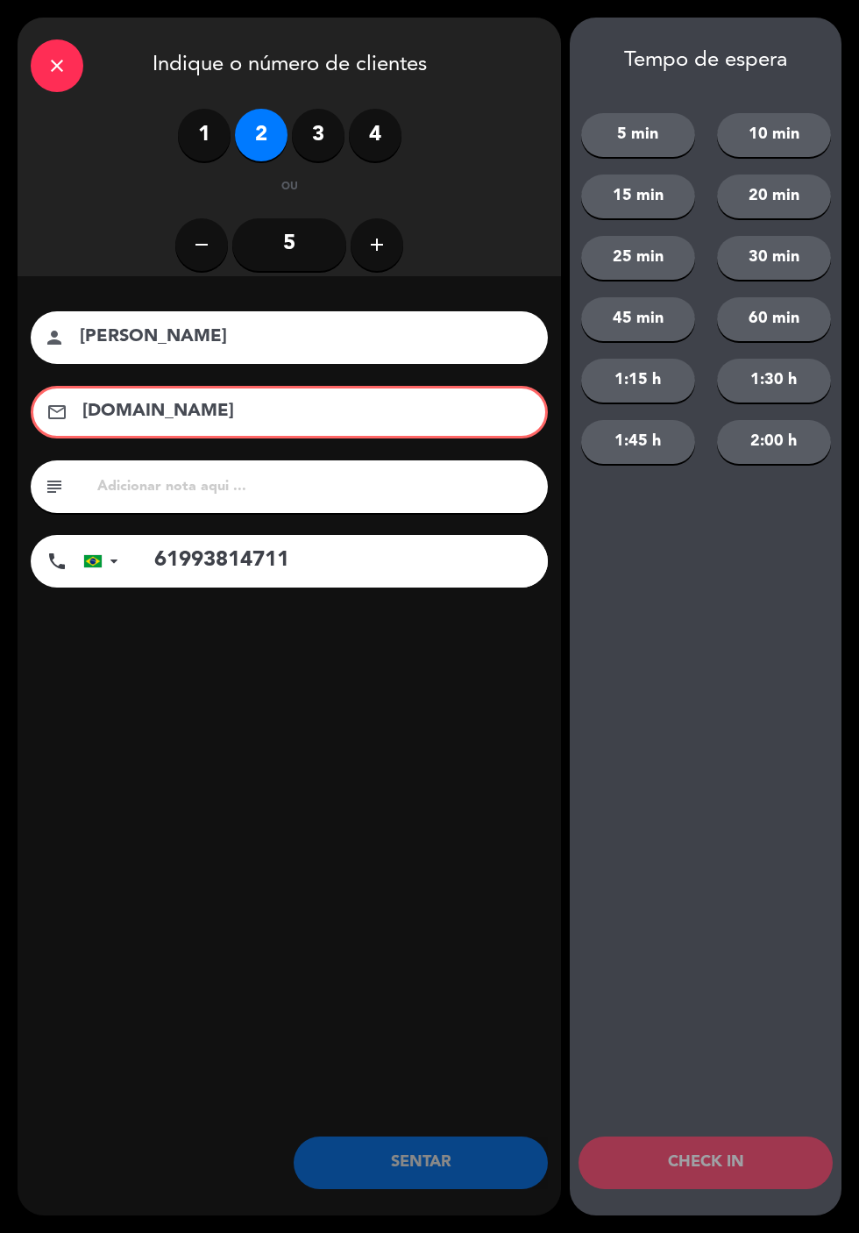
type input "61993814711"
click at [384, 420] on input "[DOMAIN_NAME]" at bounding box center [302, 411] width 442 height 31
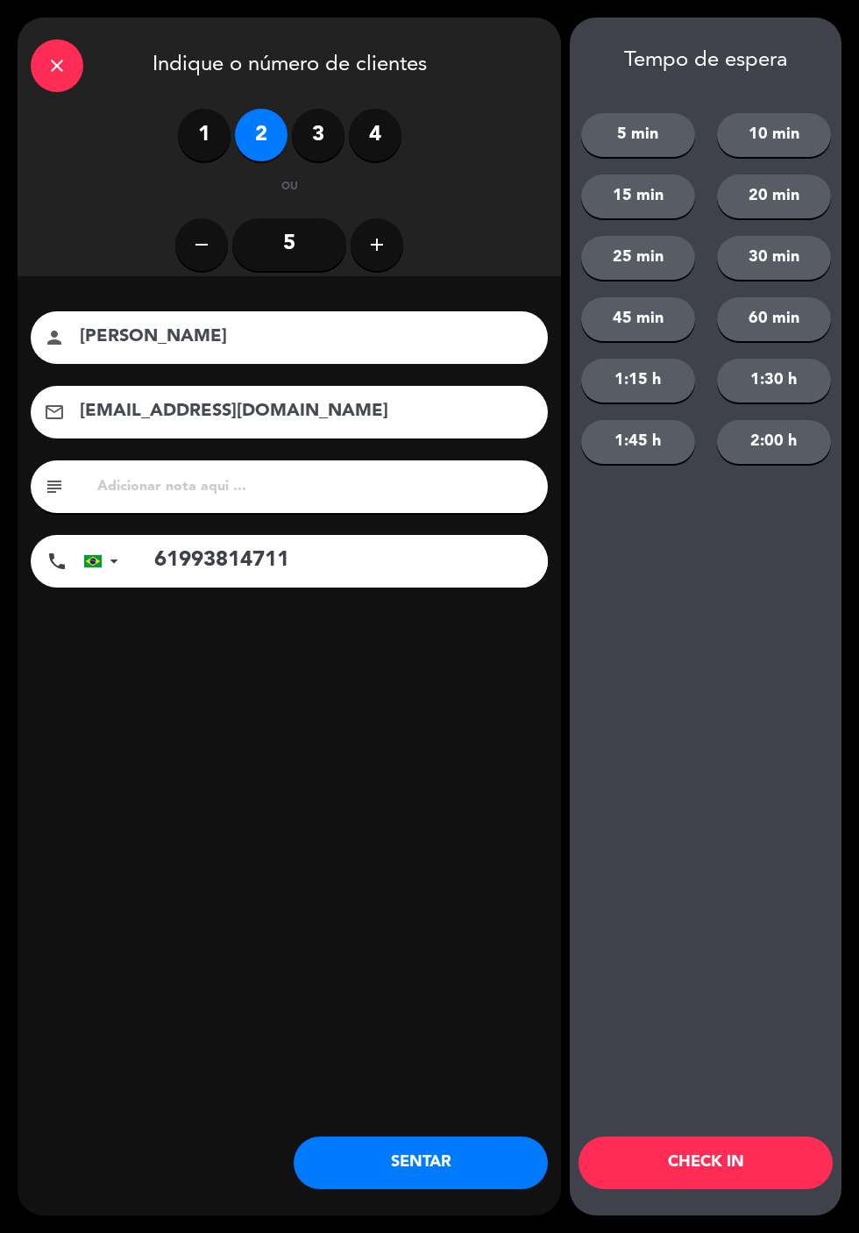
type input "[EMAIL_ADDRESS][DOMAIN_NAME]"
click at [409, 669] on div "nome do cliente person [PERSON_NAME] eletrônico email [EMAIL_ADDRESS][DOMAIN_NA…" at bounding box center [290, 478] width 544 height 404
click at [701, 645] on div "Tempo de espera 5 min 10 min 15 min 20 min 25 min 30 min 45 min 60 min 1:15 h 1…" at bounding box center [706, 617] width 272 height 1198
click at [435, 1171] on button "SENTAR" at bounding box center [421, 1162] width 254 height 53
